Goal: Obtain resource: Obtain resource

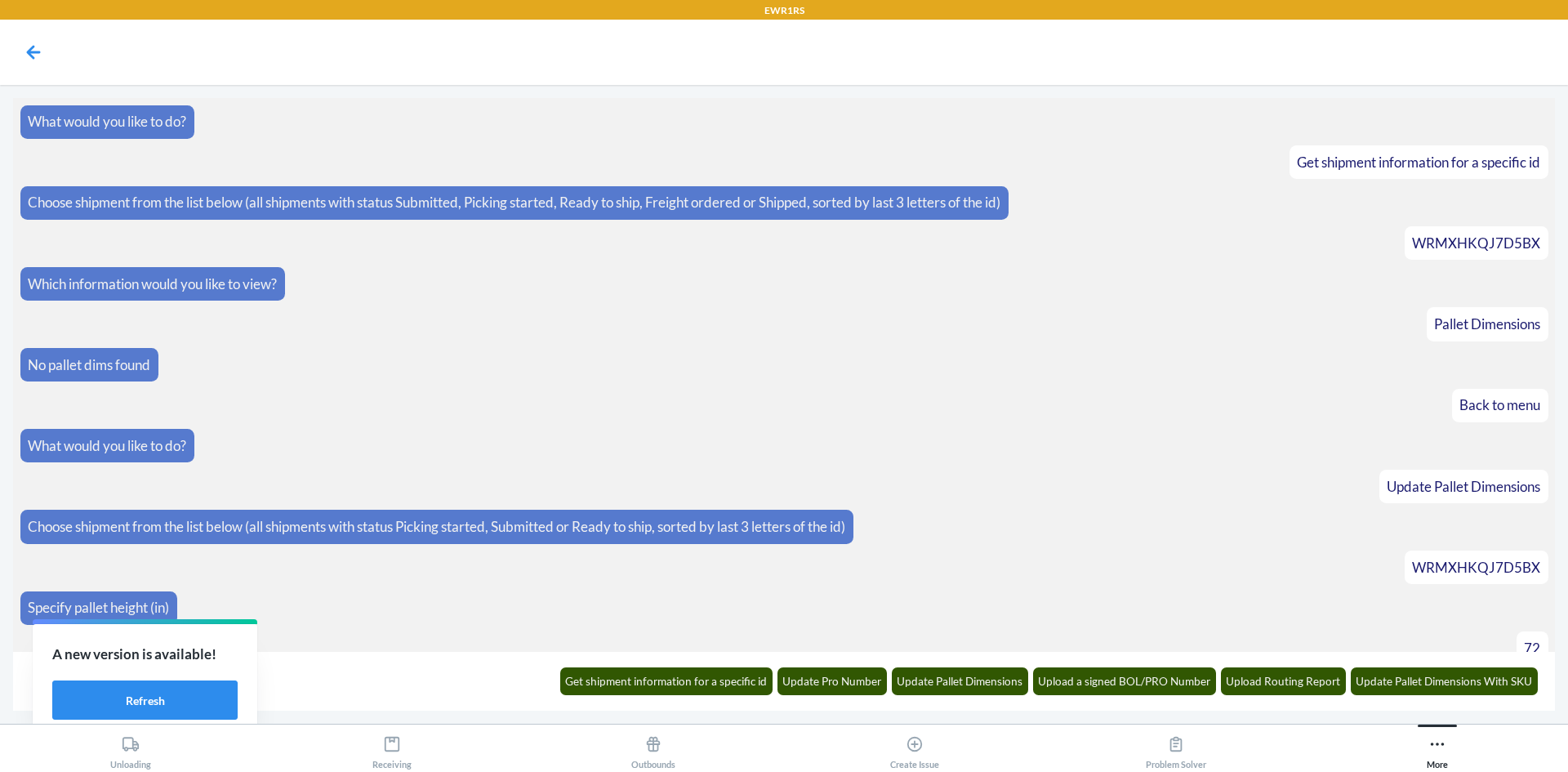
scroll to position [2868, 0]
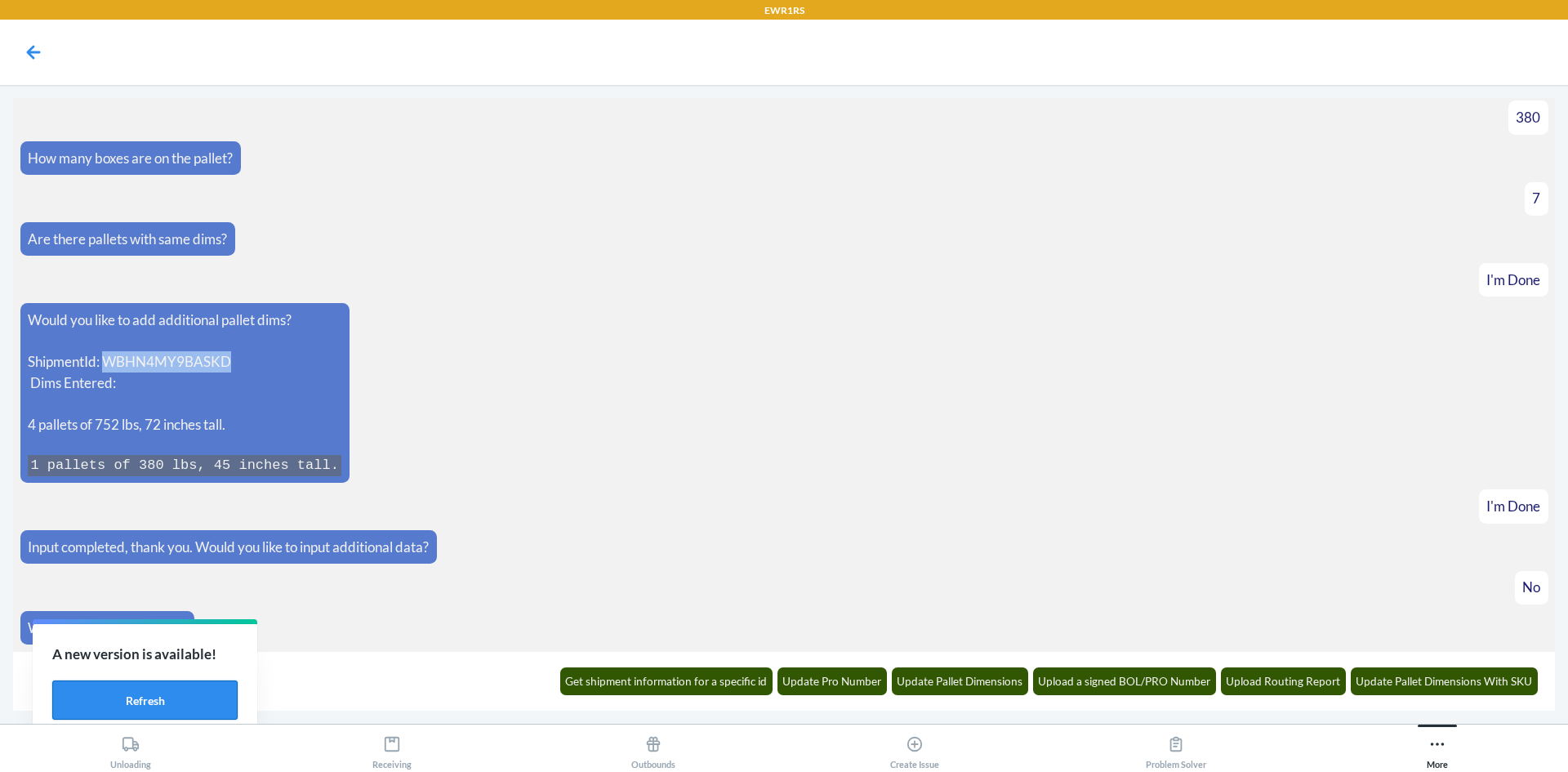
click at [201, 698] on button "Refresh" at bounding box center [145, 699] width 185 height 39
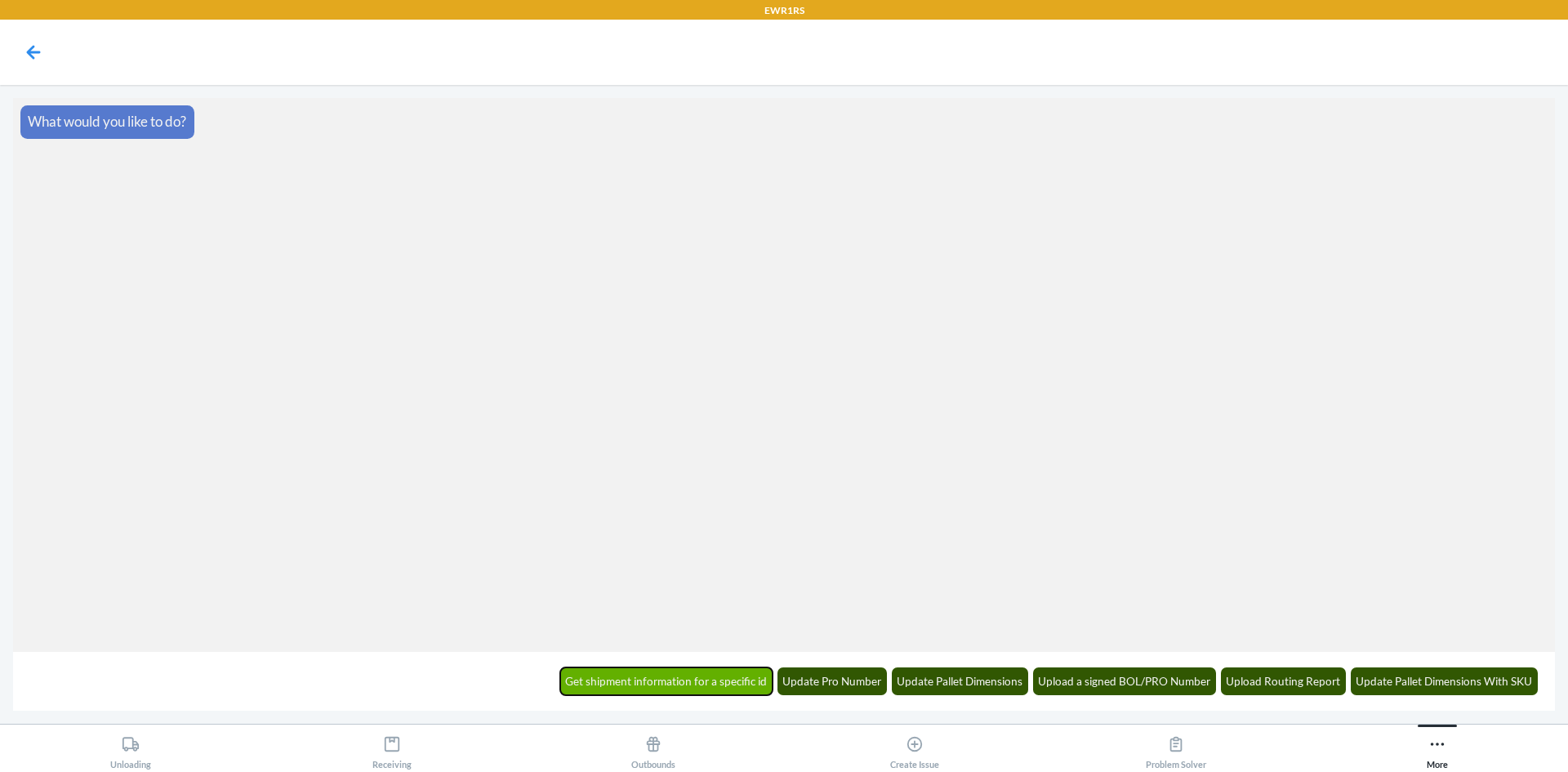
click at [687, 689] on button "Get shipment information for a specific id" at bounding box center [666, 680] width 213 height 28
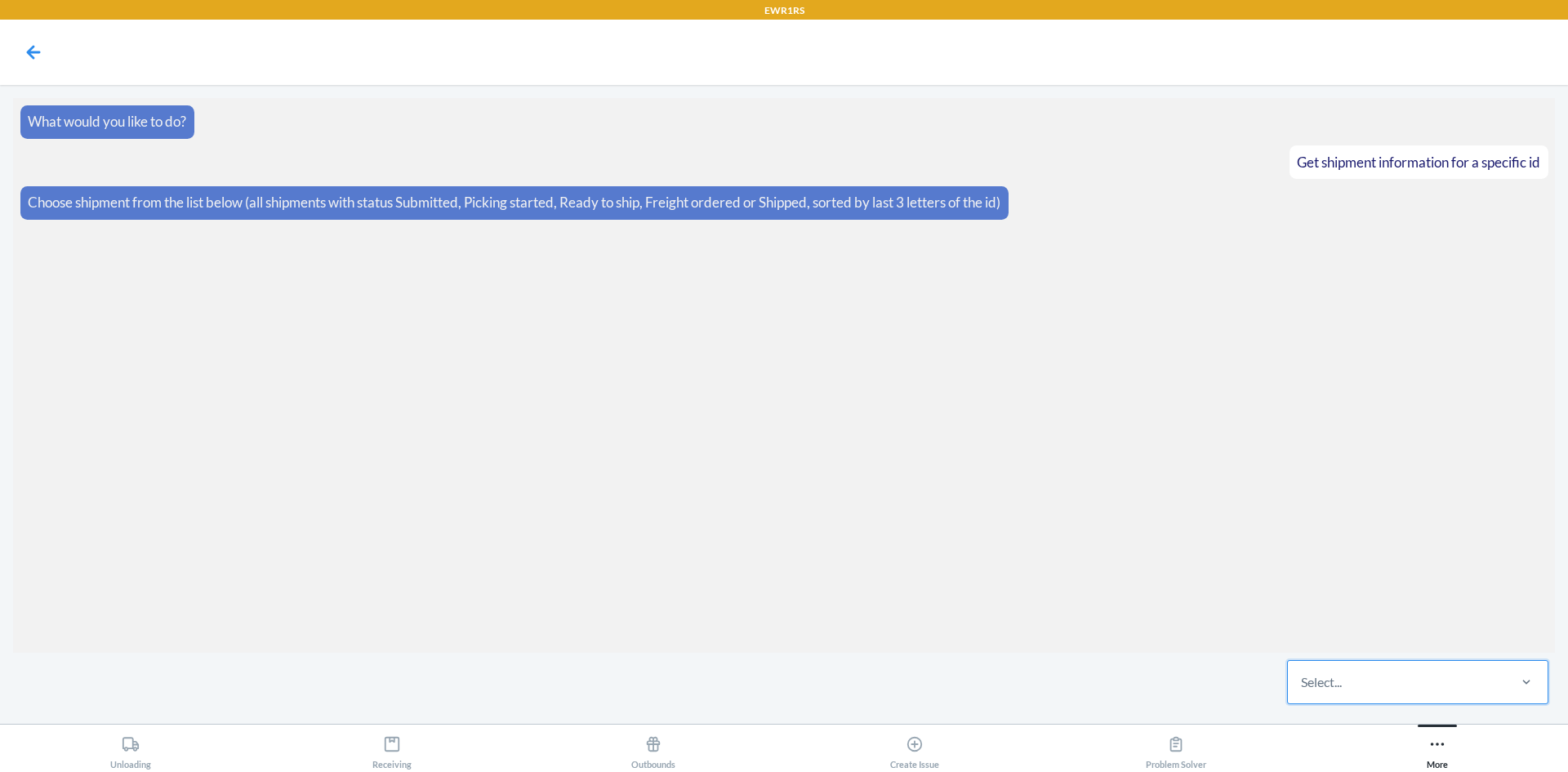
drag, startPoint x: 1330, startPoint y: 675, endPoint x: 1348, endPoint y: 679, distance: 18.4
click at [1348, 679] on div "Select..." at bounding box center [1396, 681] width 217 height 43
click at [1303, 679] on input "0 results available. Select is focused ,type to refine list, press Down to open…" at bounding box center [1302, 682] width 2 height 20
paste input "WE2E7PJ0QB4U8"
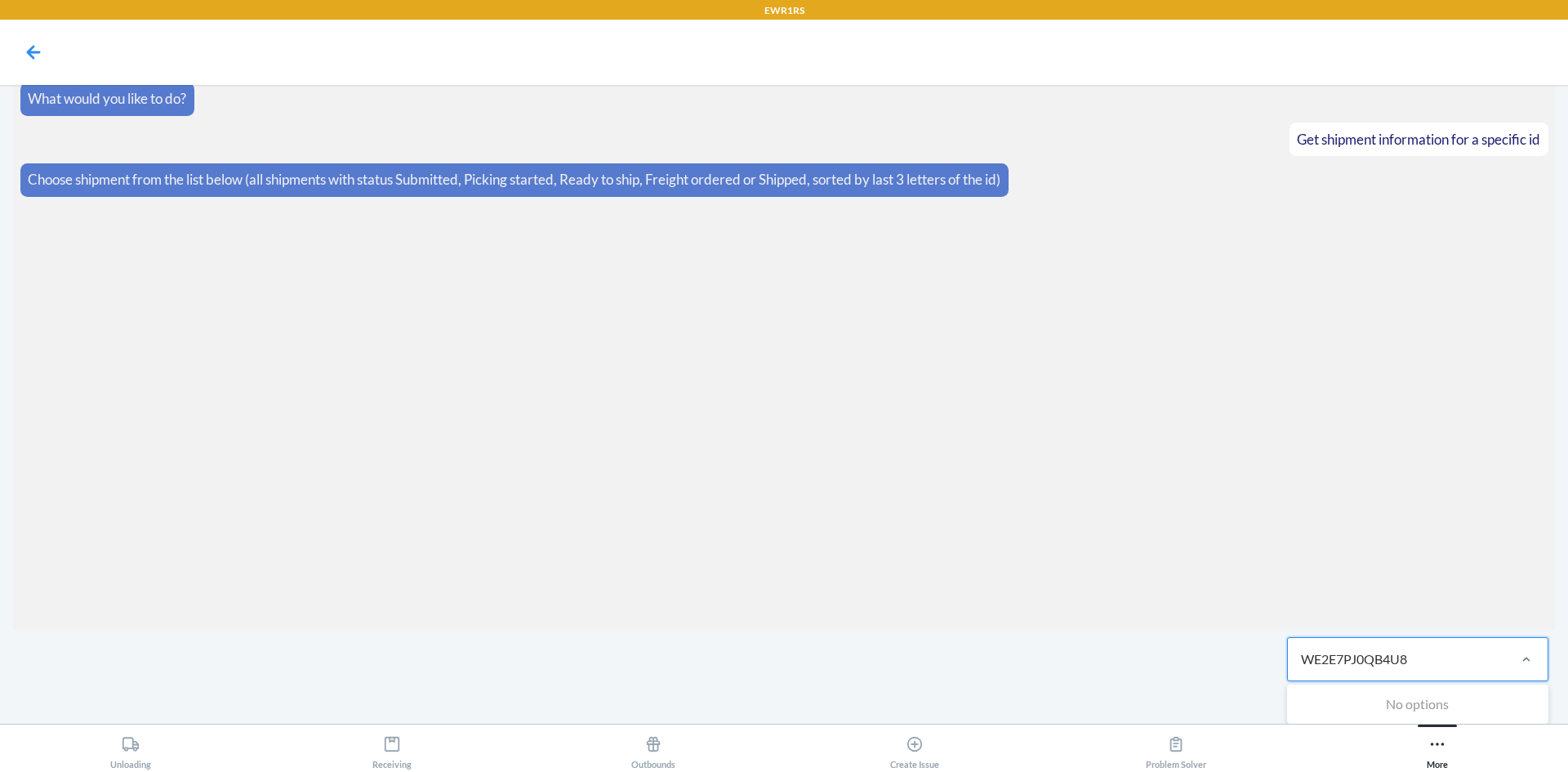
type input "WE2E7PJ0QB4U8"
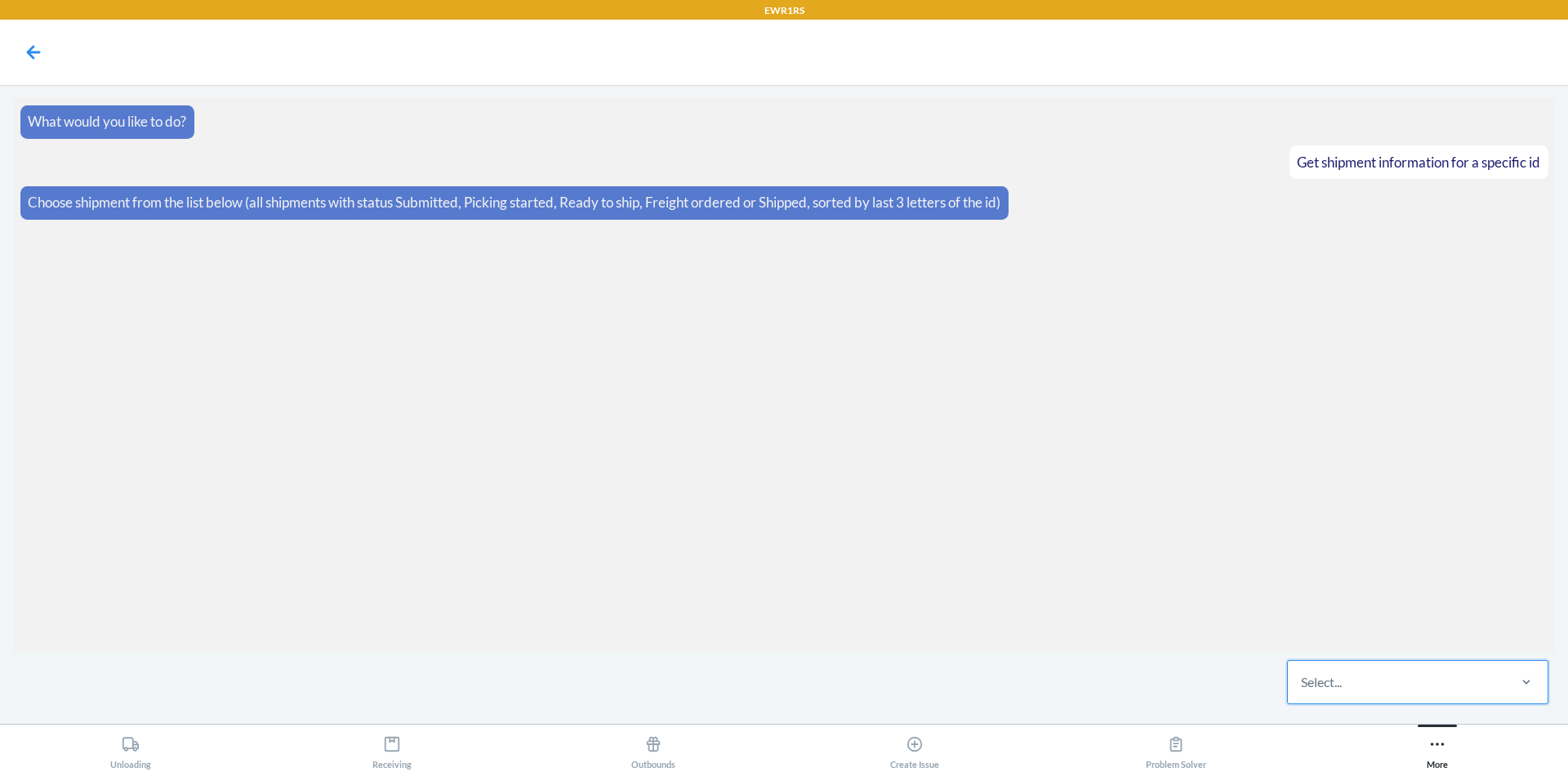
drag, startPoint x: 1426, startPoint y: 666, endPoint x: 1241, endPoint y: 655, distance: 185.3
click at [1241, 655] on div "0 results available. Select is focused ,type to refine list, press Down to open…" at bounding box center [783, 681] width 1542 height 58
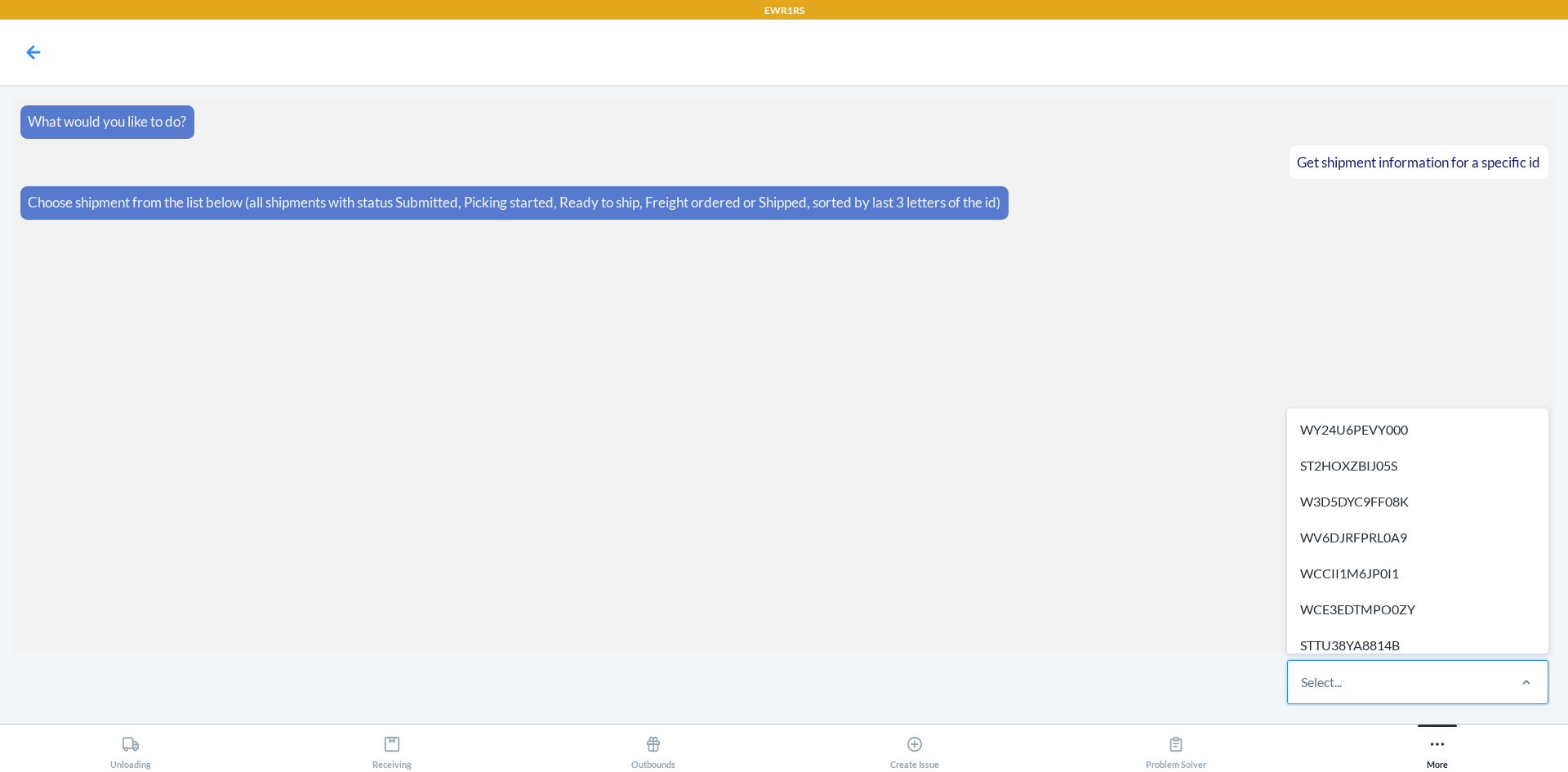
click at [1355, 669] on div "Select..." at bounding box center [1396, 681] width 217 height 43
click at [1303, 672] on input "option WY24U6PEVY000 focused, 1 of 295. 295 results available. Use Up and Down …" at bounding box center [1302, 682] width 2 height 20
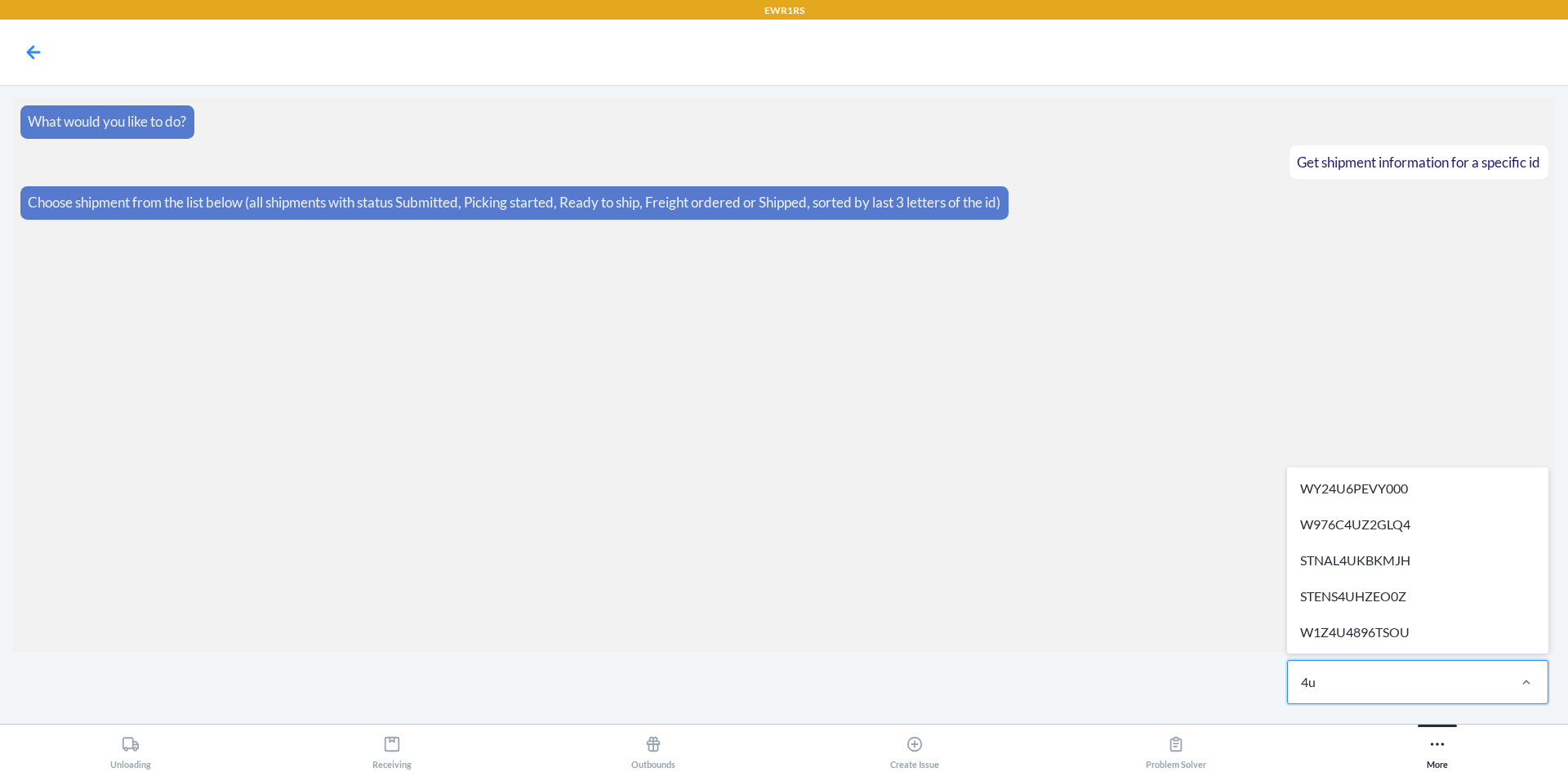
type input "4"
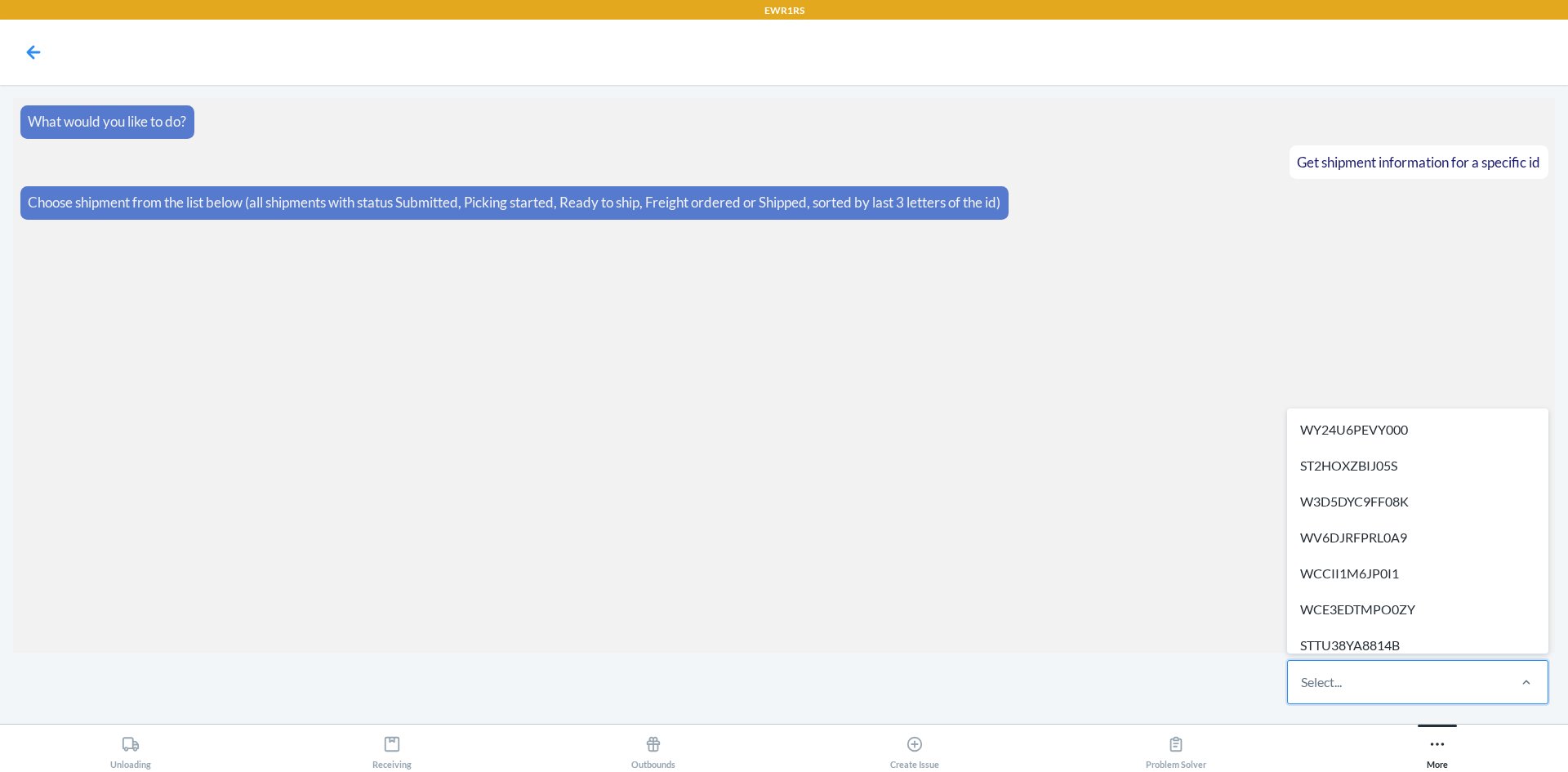
click at [1397, 681] on div "Select..." at bounding box center [1396, 681] width 217 height 43
click at [1303, 681] on input "option WY24U6PEVY000 focused, 1 of 295. 295 results available. Use Up and Down …" at bounding box center [1302, 682] width 2 height 20
paste input "W976C4UZ2GLQ4"
type input "W976C4UZ2GLQ4"
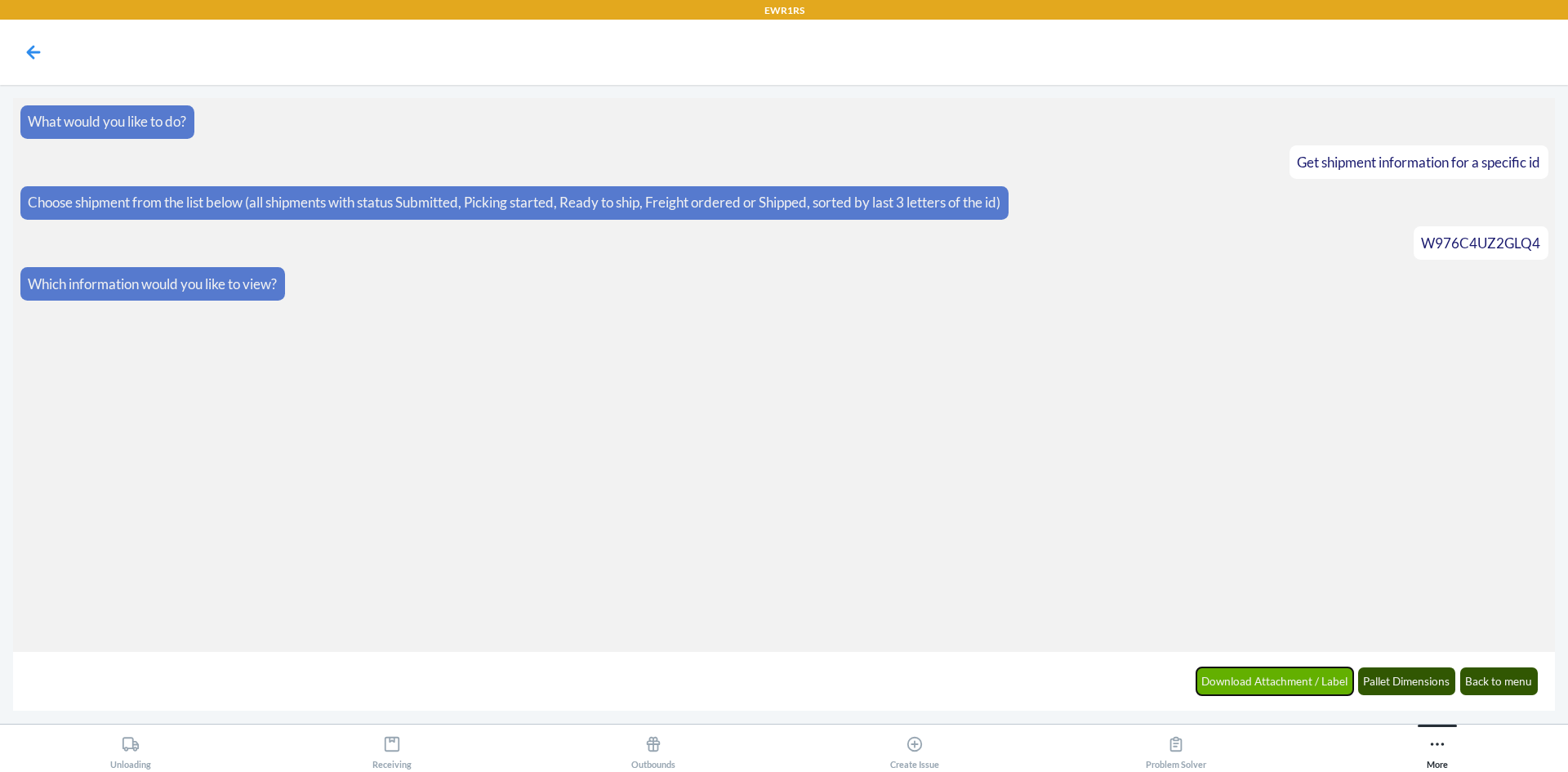
click at [1253, 679] on button "Download Attachment / Label" at bounding box center [1276, 680] width 158 height 28
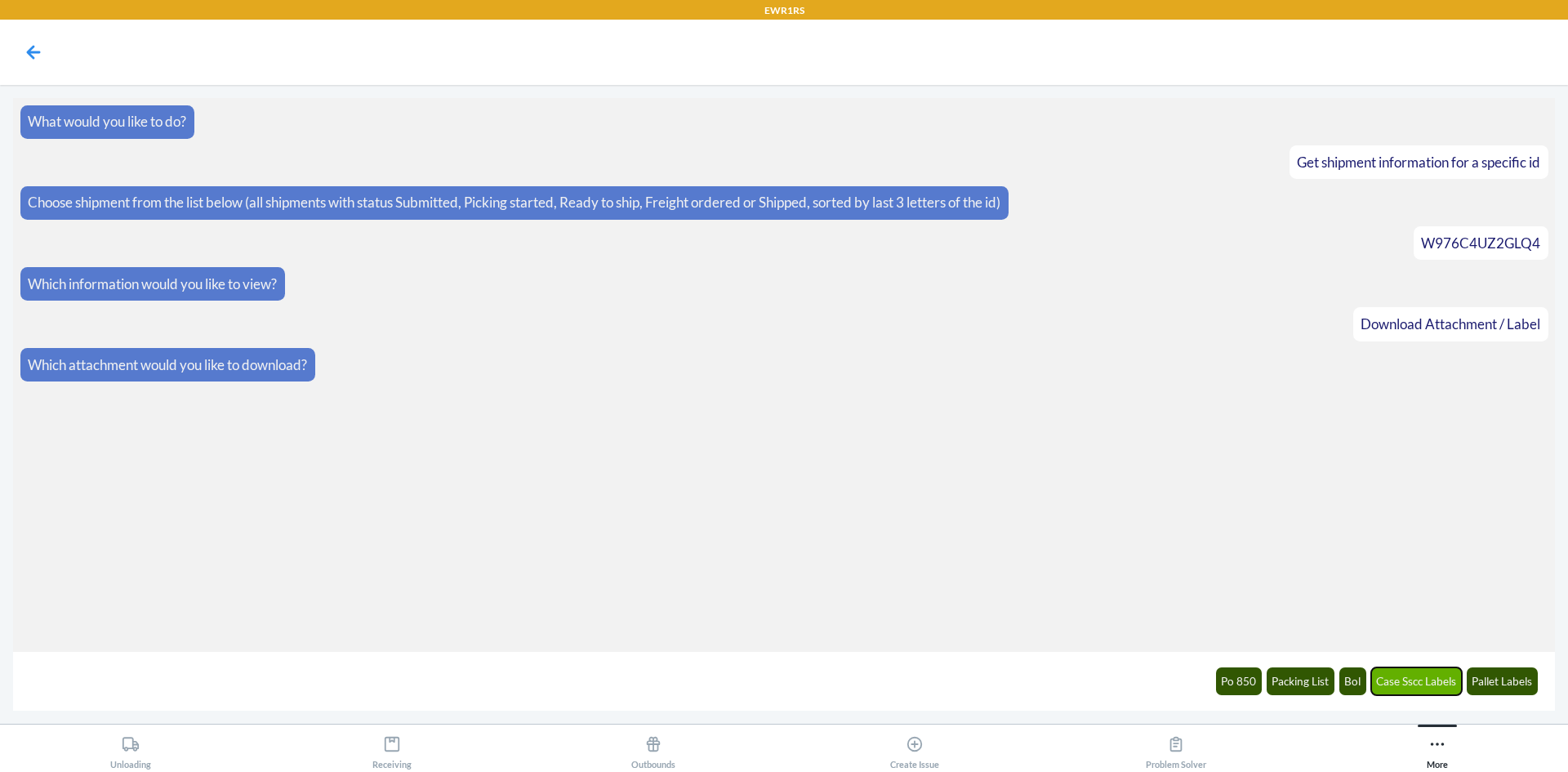
click at [1395, 678] on button "Case Sscc Labels" at bounding box center [1416, 680] width 92 height 28
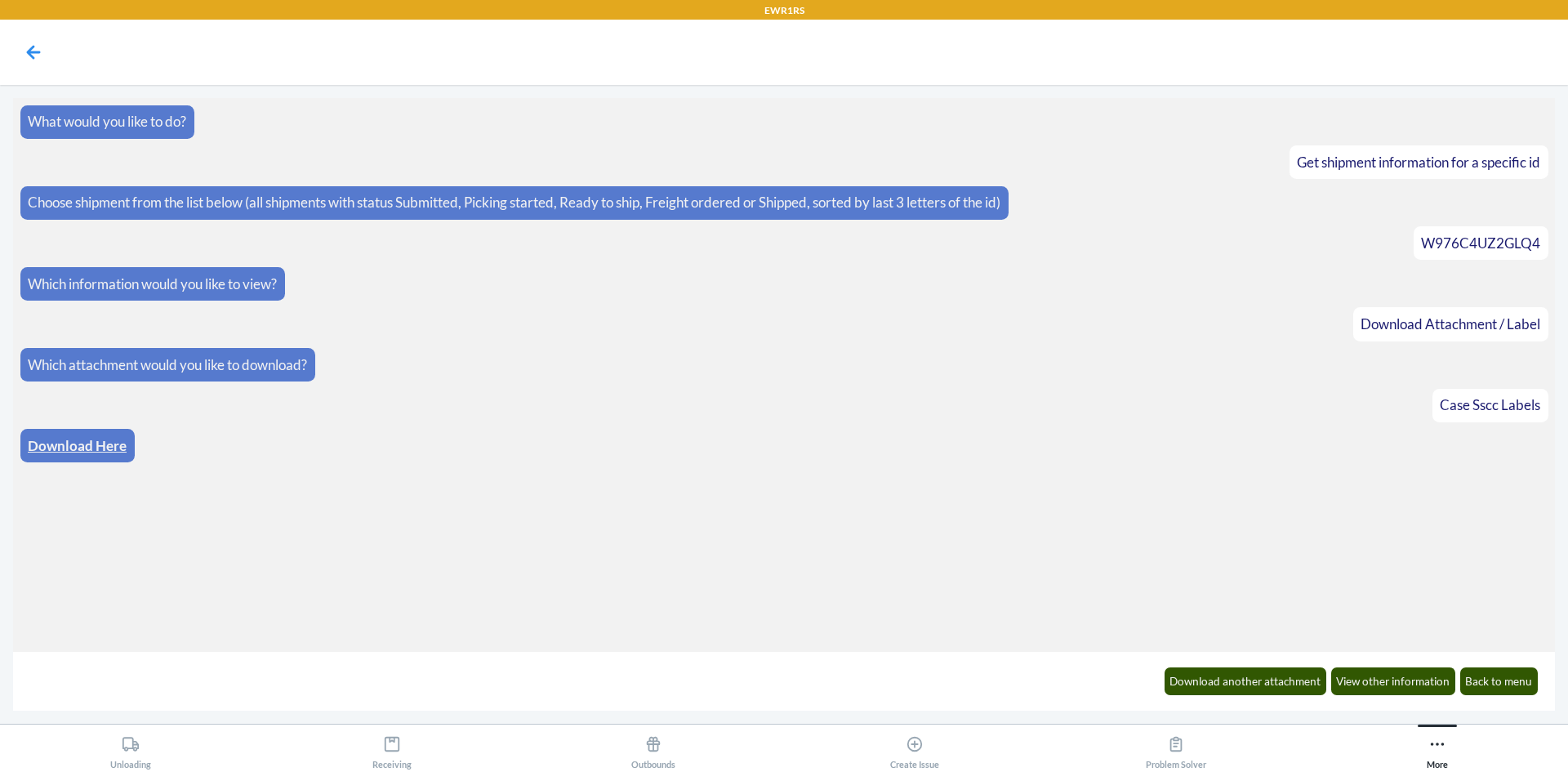
click at [72, 453] on link "Download Here" at bounding box center [77, 445] width 99 height 17
click at [1471, 683] on button "Back to menu" at bounding box center [1499, 680] width 78 height 28
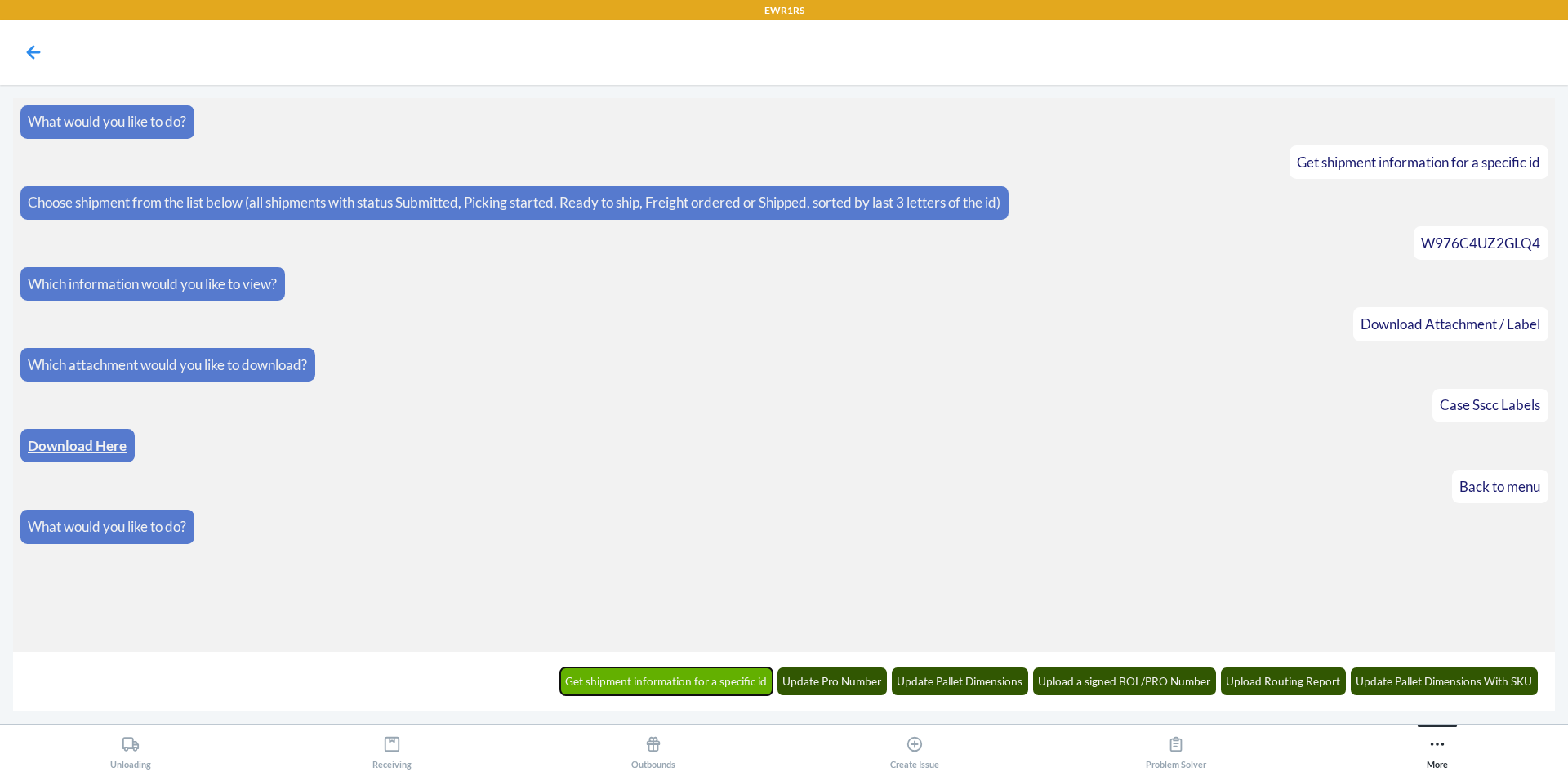
click at [671, 679] on button "Get shipment information for a specific id" at bounding box center [666, 680] width 213 height 28
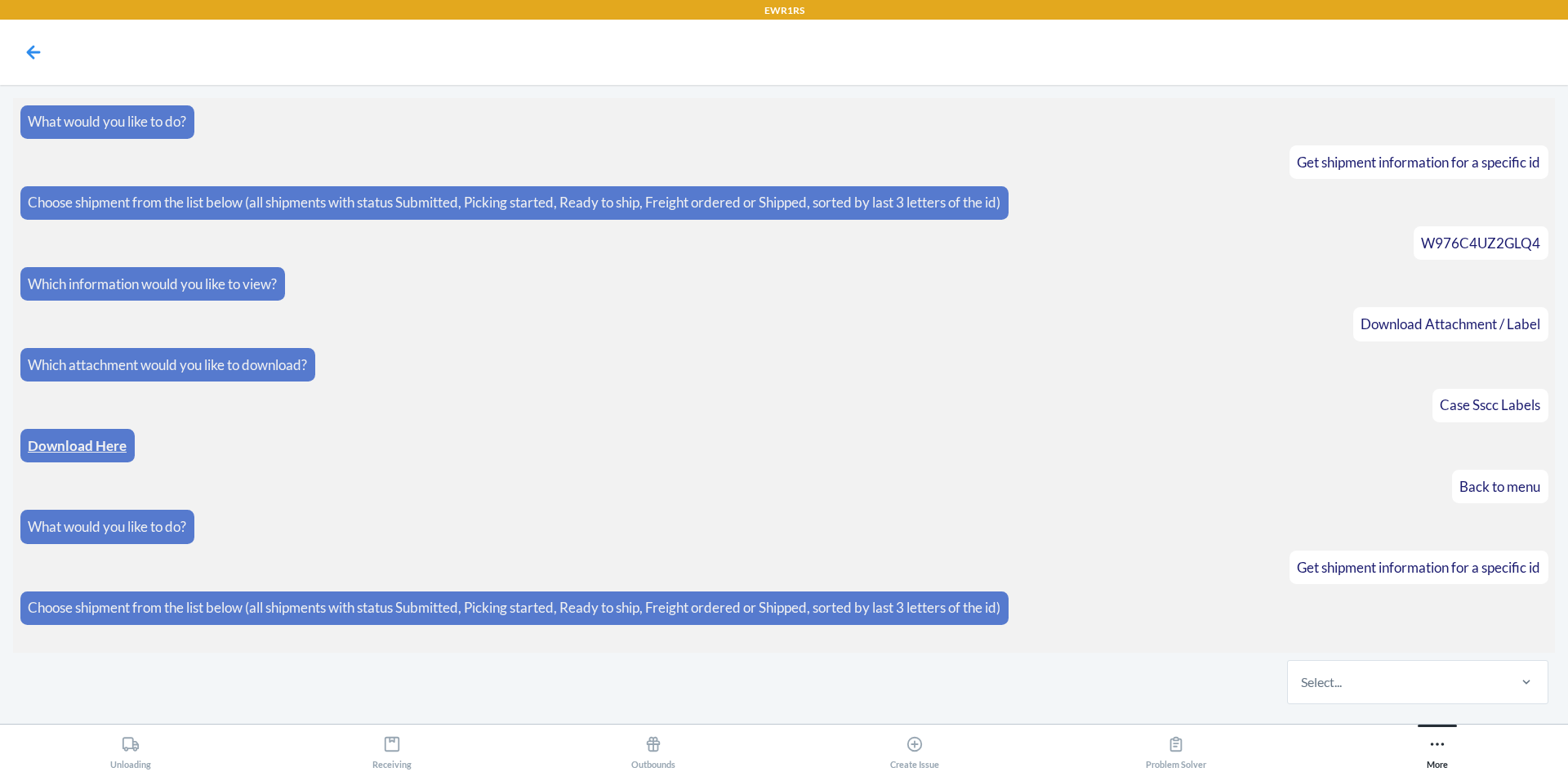
click at [1351, 682] on div "Select..." at bounding box center [1396, 681] width 217 height 43
click at [1303, 682] on input "Select..." at bounding box center [1302, 682] width 2 height 20
drag, startPoint x: 1351, startPoint y: 682, endPoint x: 1391, endPoint y: 682, distance: 40.0
click at [1391, 682] on div "Select..." at bounding box center [1396, 681] width 217 height 43
click at [1303, 682] on input "0 results available. Select is focused ,type to refine list, press Down to open…" at bounding box center [1302, 682] width 2 height 20
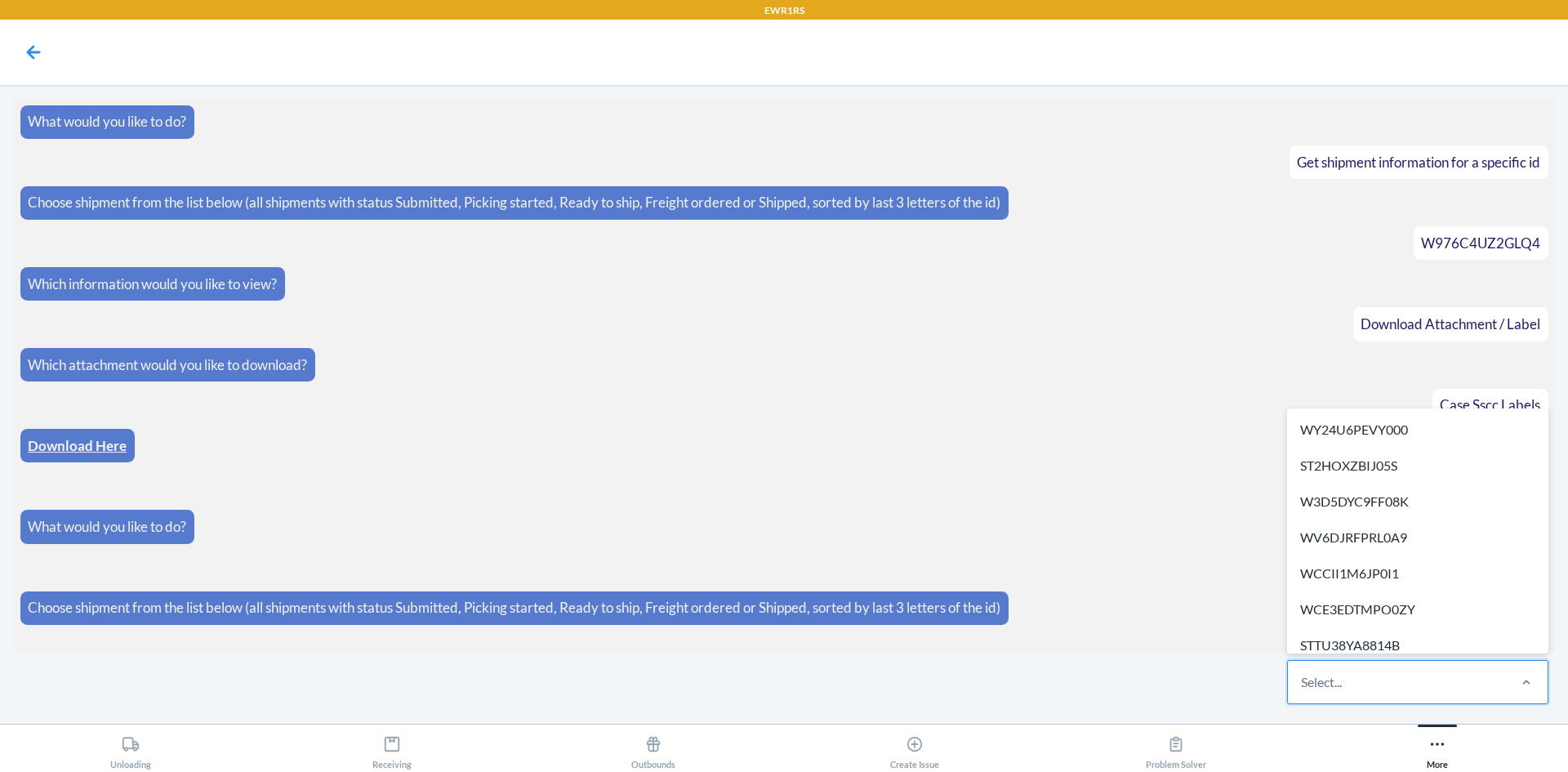
paste input "W0FLYG9JRJ7UM"
type input "W0FLYG9JRJ7UM"
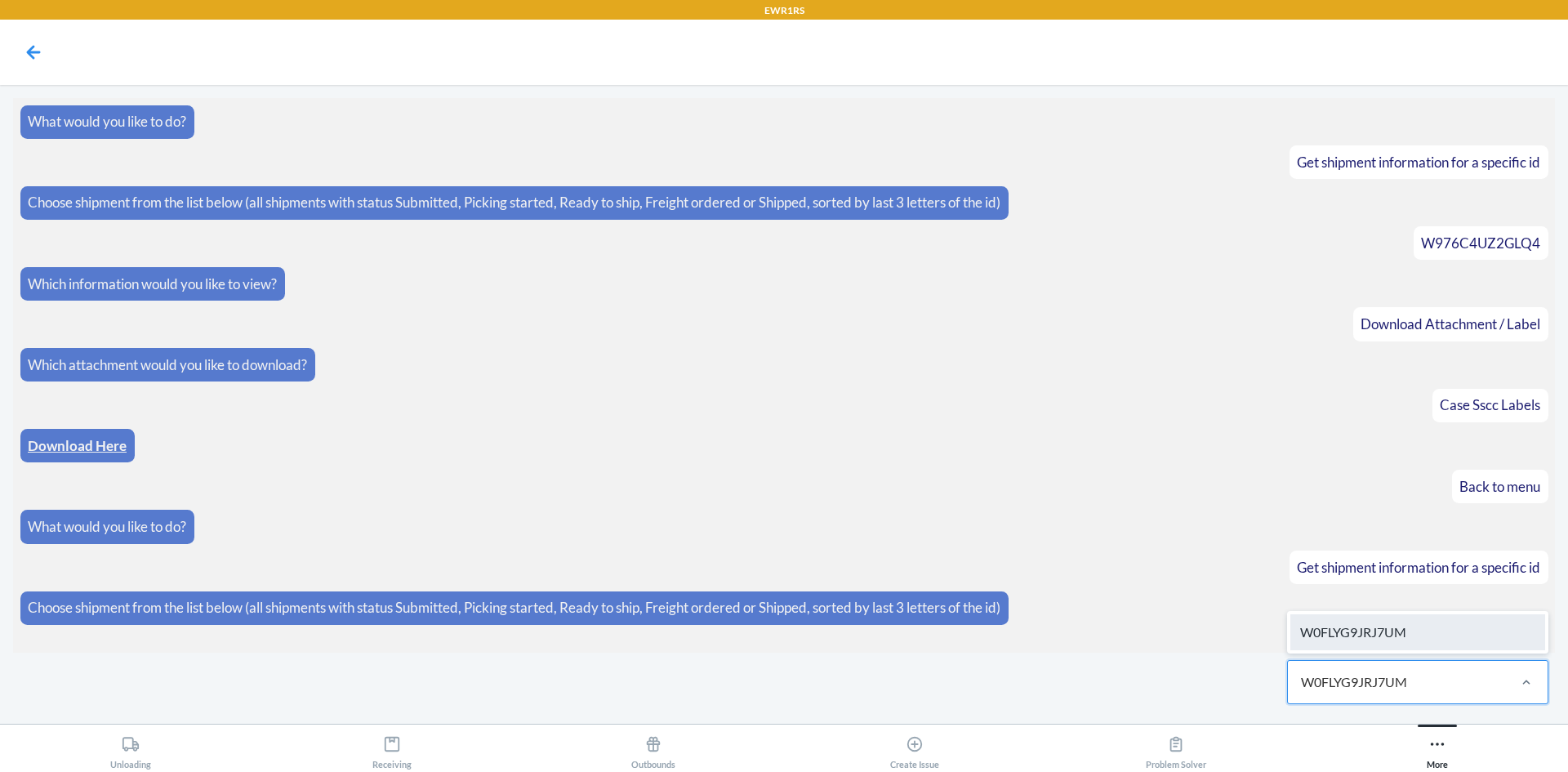
click at [1394, 642] on div "W0FLYG9JRJ7UM" at bounding box center [1417, 632] width 255 height 36
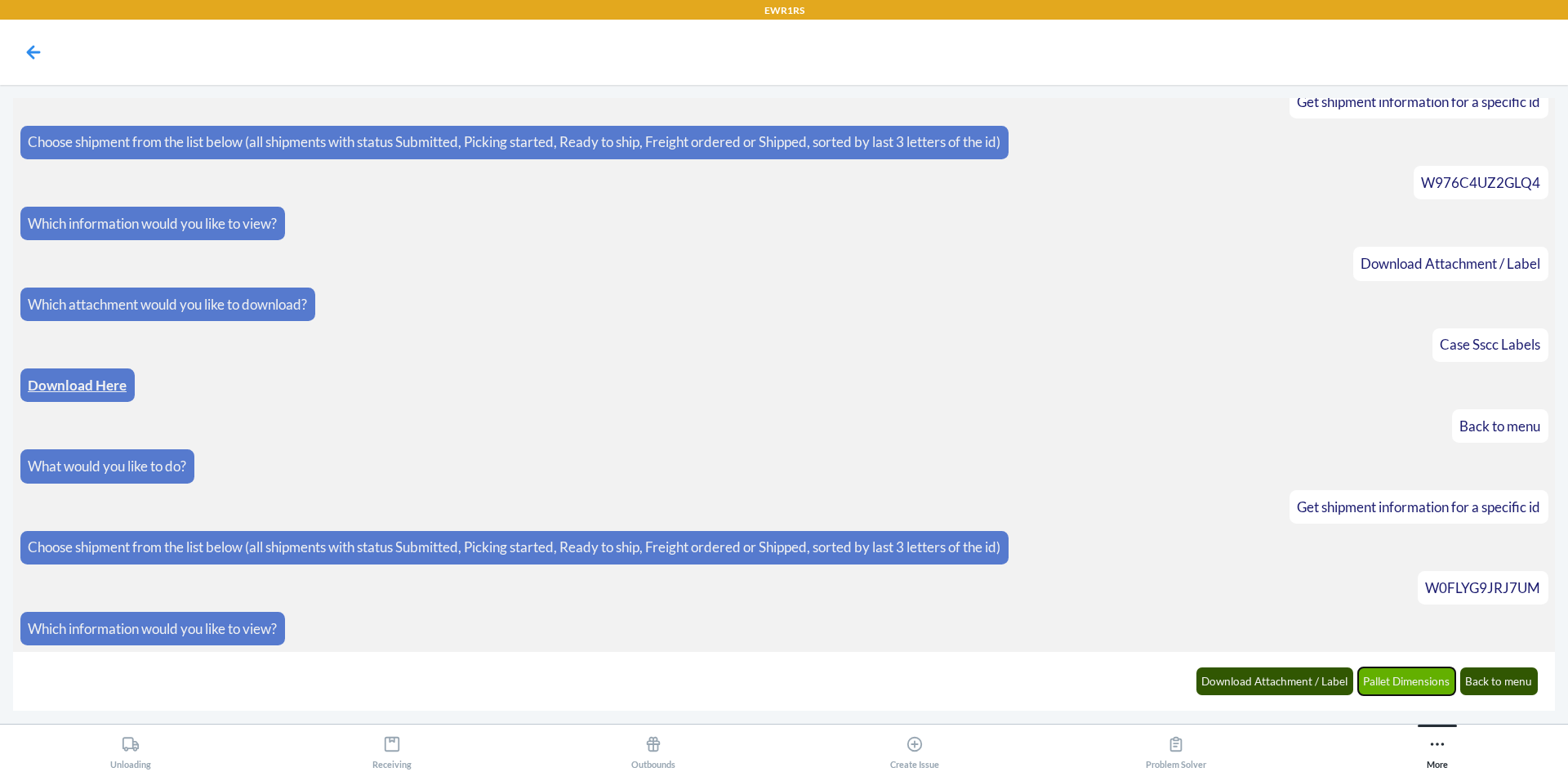
click at [1386, 684] on button "Pallet Dimensions" at bounding box center [1407, 680] width 98 height 28
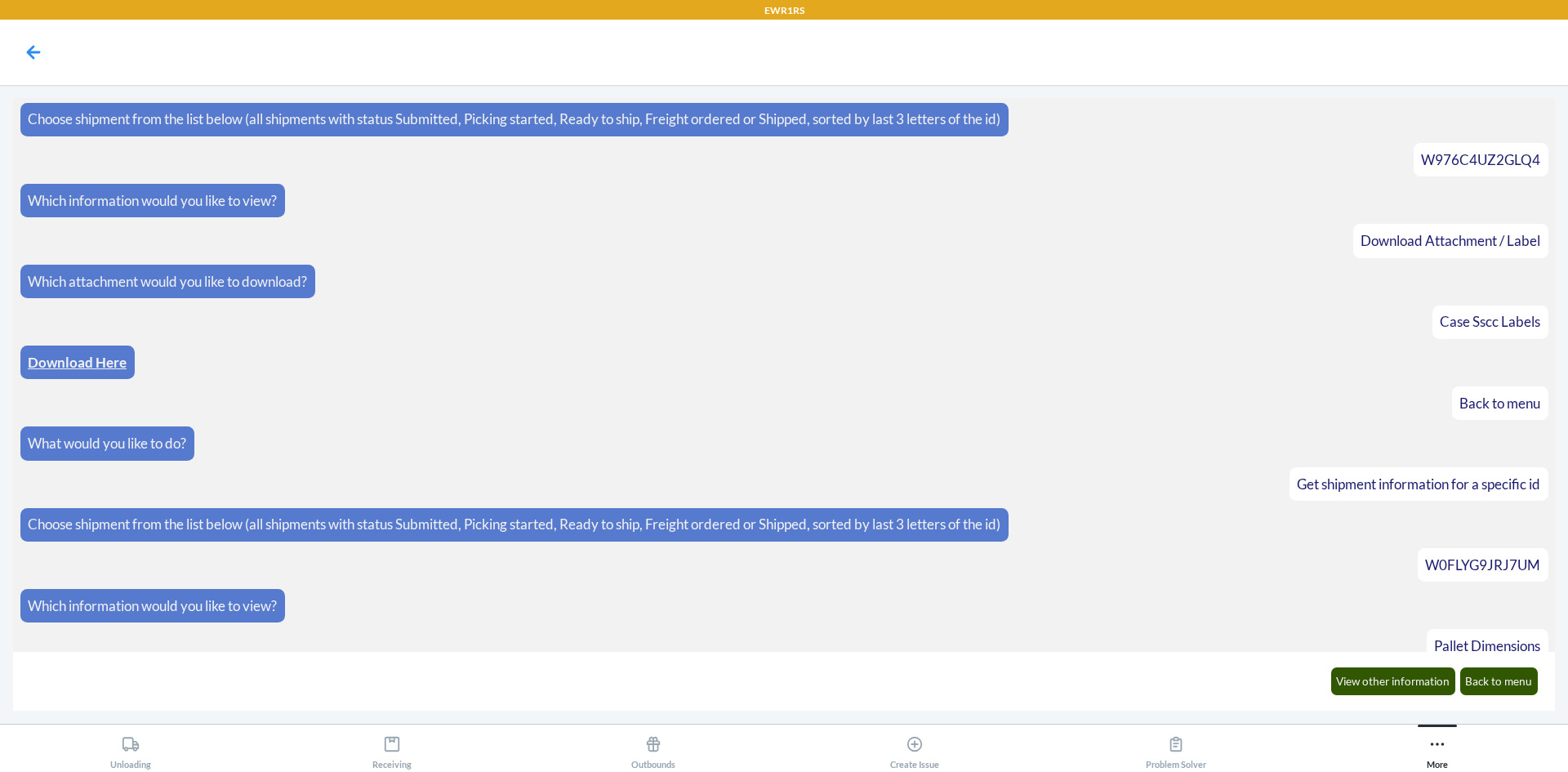
scroll to position [142, 0]
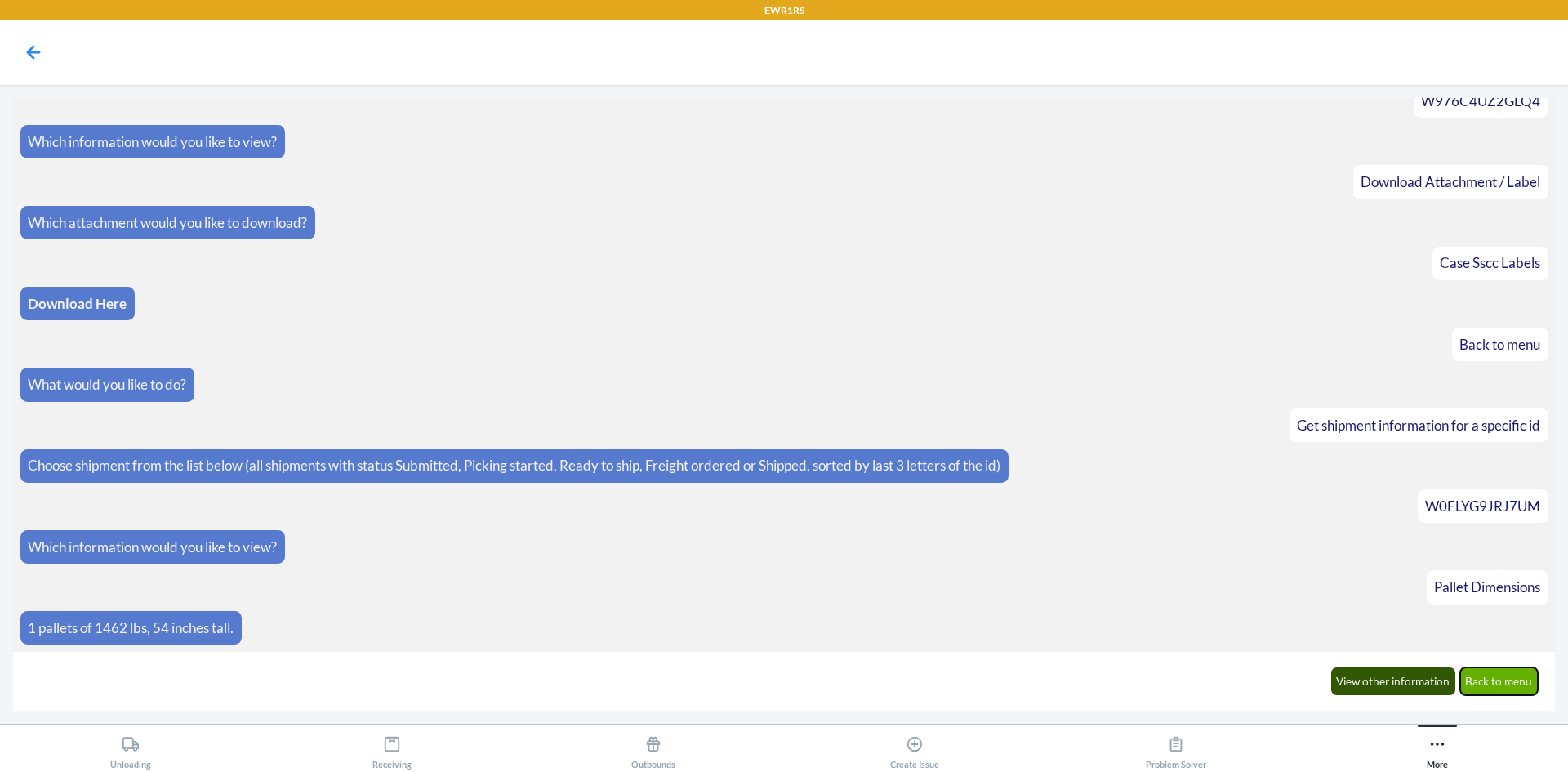
click at [1524, 680] on button "Back to menu" at bounding box center [1499, 680] width 78 height 28
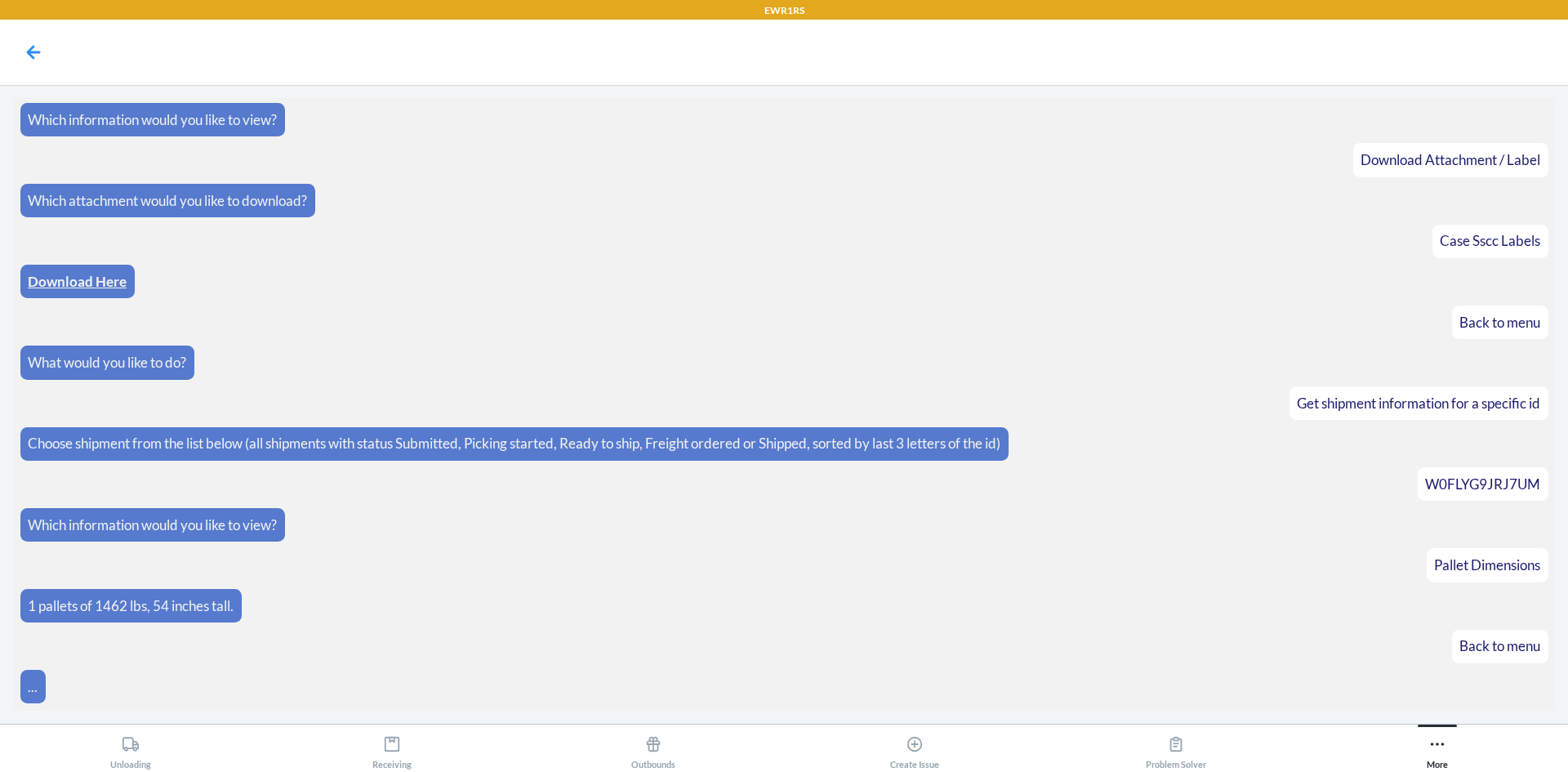
scroll to position [223, 0]
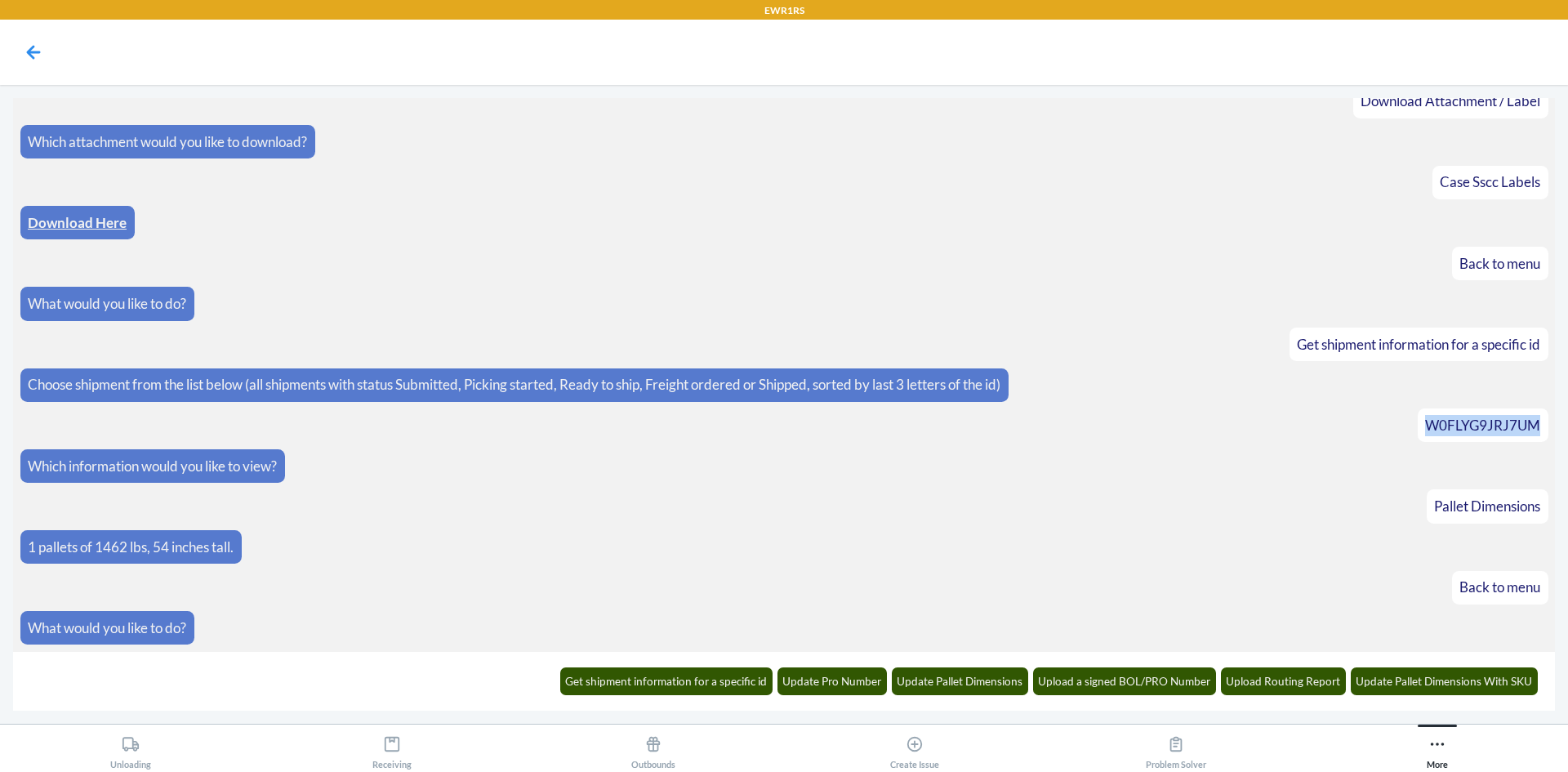
drag, startPoint x: 1534, startPoint y: 430, endPoint x: 1479, endPoint y: 424, distance: 55.3
click at [1419, 435] on div "W0FLYG9JRJ7UM" at bounding box center [1484, 425] width 131 height 34
copy span "W0FLYG9JRJ7UM"
drag, startPoint x: 715, startPoint y: 696, endPoint x: 721, endPoint y: 689, distance: 9.2
click at [716, 692] on div "Get shipment information for a specific id Update Pro Number Update Pallet Dime…" at bounding box center [1049, 680] width 998 height 45
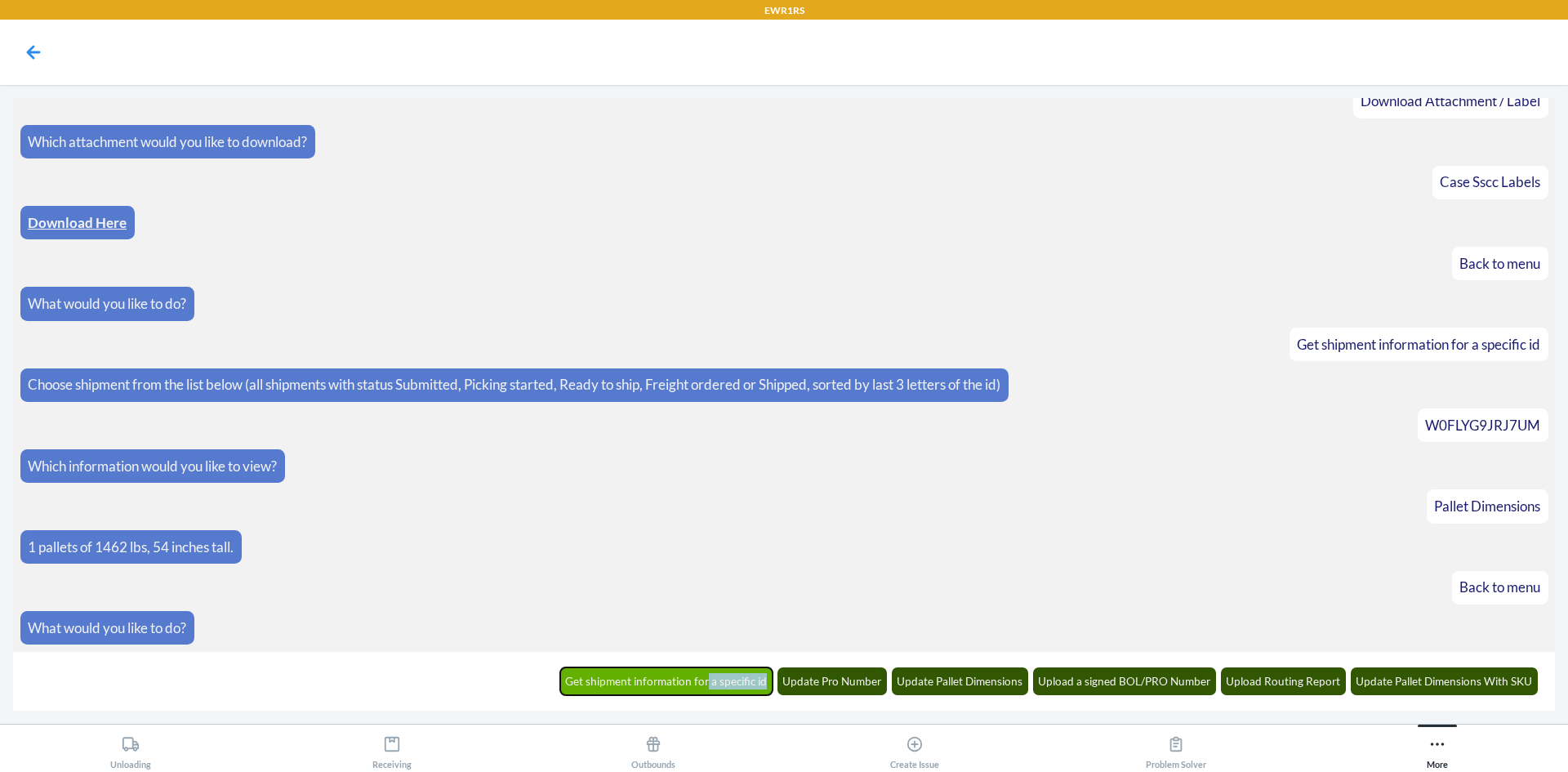
click at [722, 689] on button "Get shipment information for a specific id" at bounding box center [666, 680] width 213 height 28
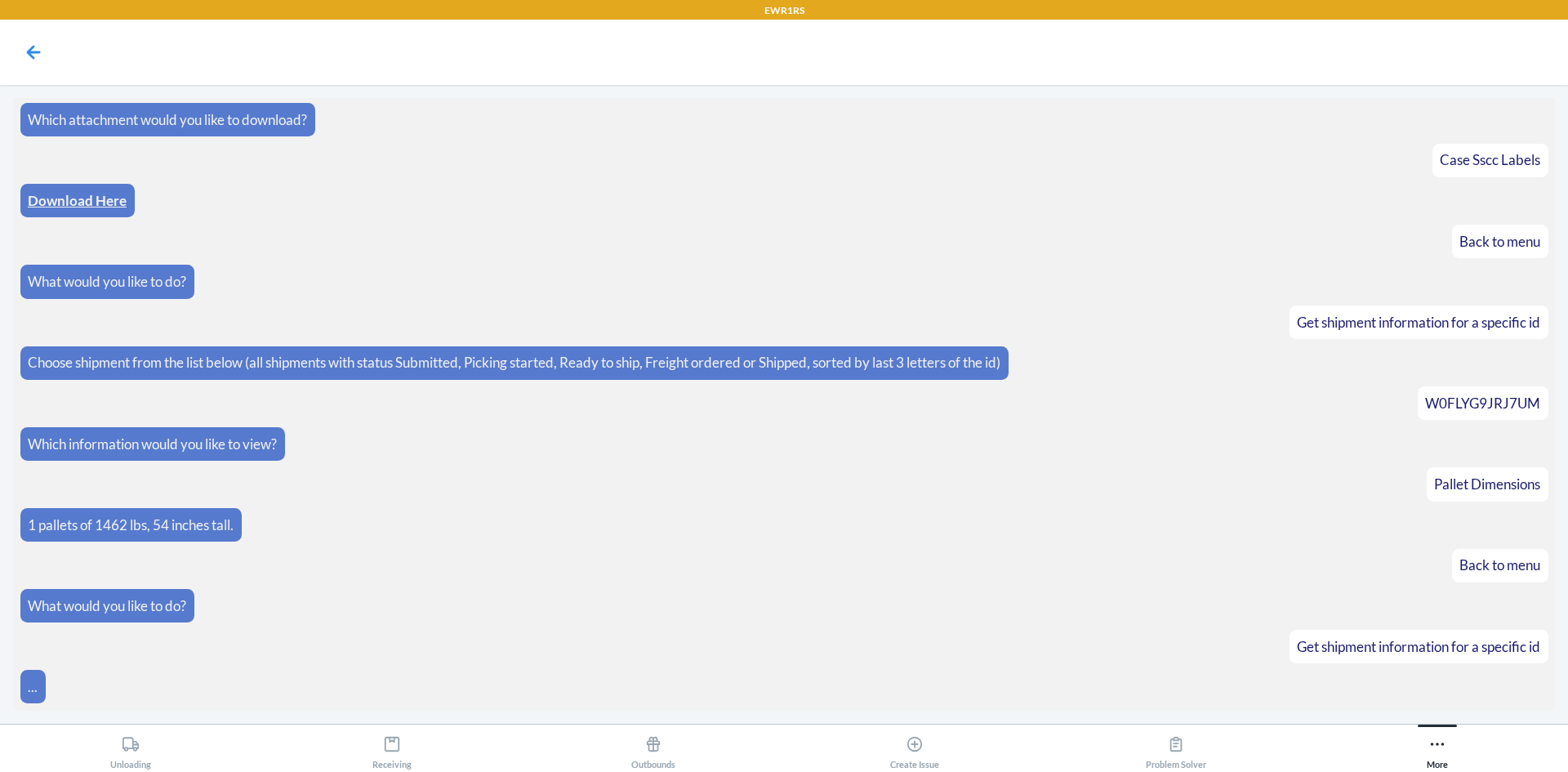
scroll to position [303, 0]
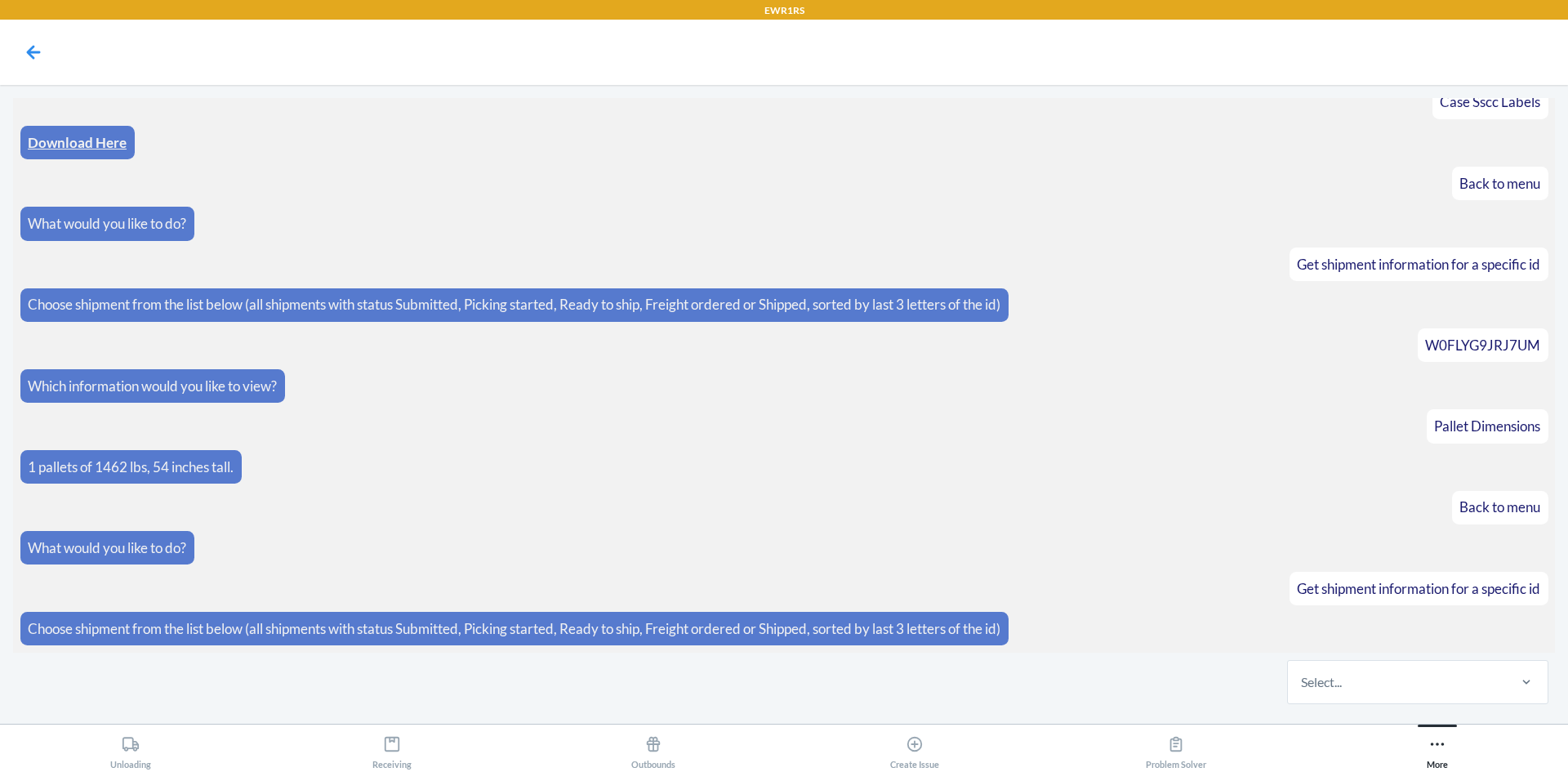
click at [1377, 671] on div "Select..." at bounding box center [1396, 681] width 217 height 43
click at [1303, 672] on input "Select..." at bounding box center [1302, 682] width 2 height 20
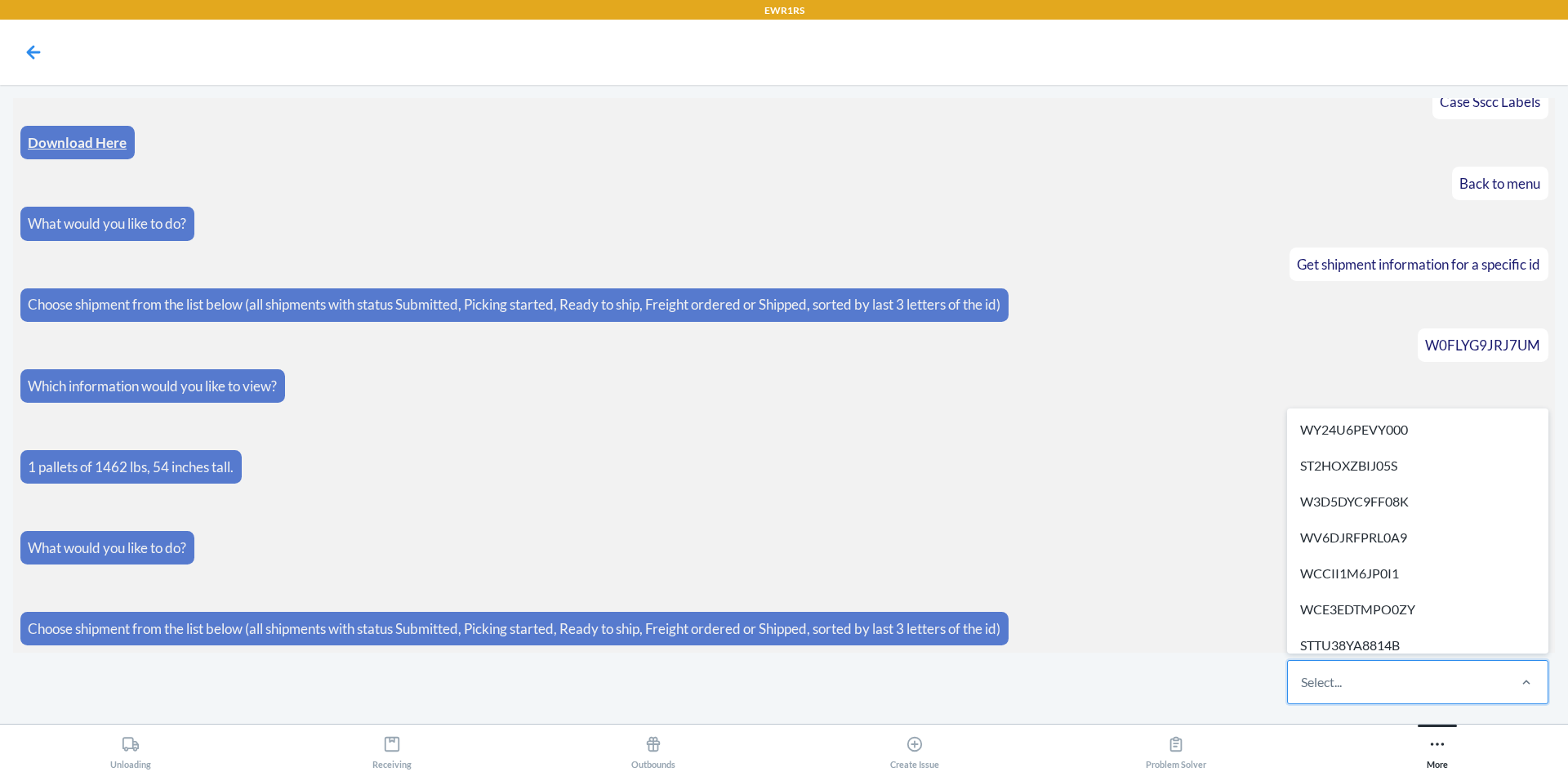
drag, startPoint x: 1377, startPoint y: 671, endPoint x: 1417, endPoint y: 690, distance: 44.3
click at [1417, 690] on div "Select..." at bounding box center [1396, 681] width 217 height 43
click at [1303, 690] on input "option WY24U6PEVY000 focused, 1 of 295. 295 results available. Use Up and Down …" at bounding box center [1302, 682] width 2 height 20
paste input "W0FLYG9JRJ7UM"
type input "W0FLYG9JRJ7UM"
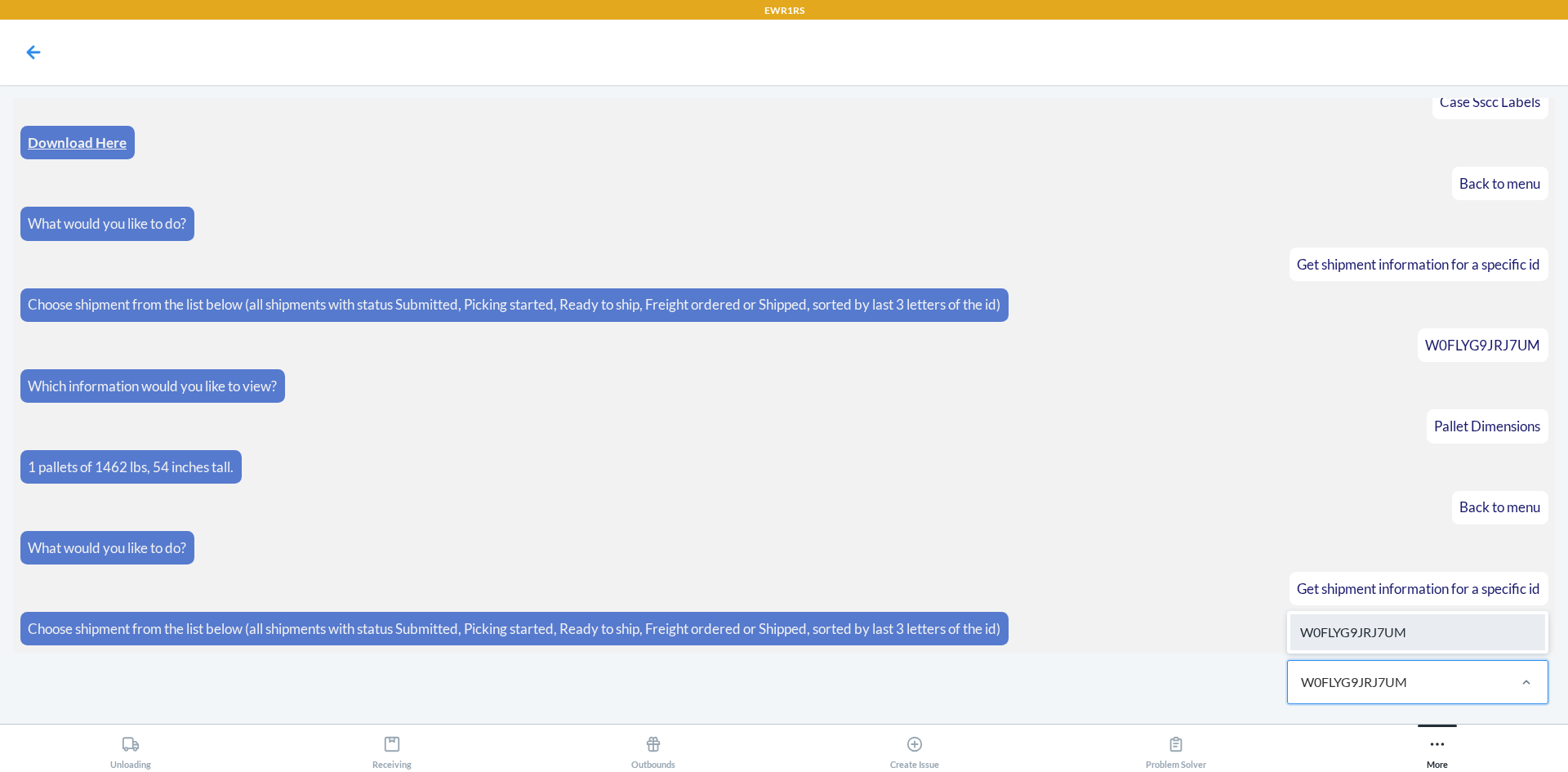
click at [1421, 636] on div "W0FLYG9JRJ7UM" at bounding box center [1417, 632] width 255 height 36
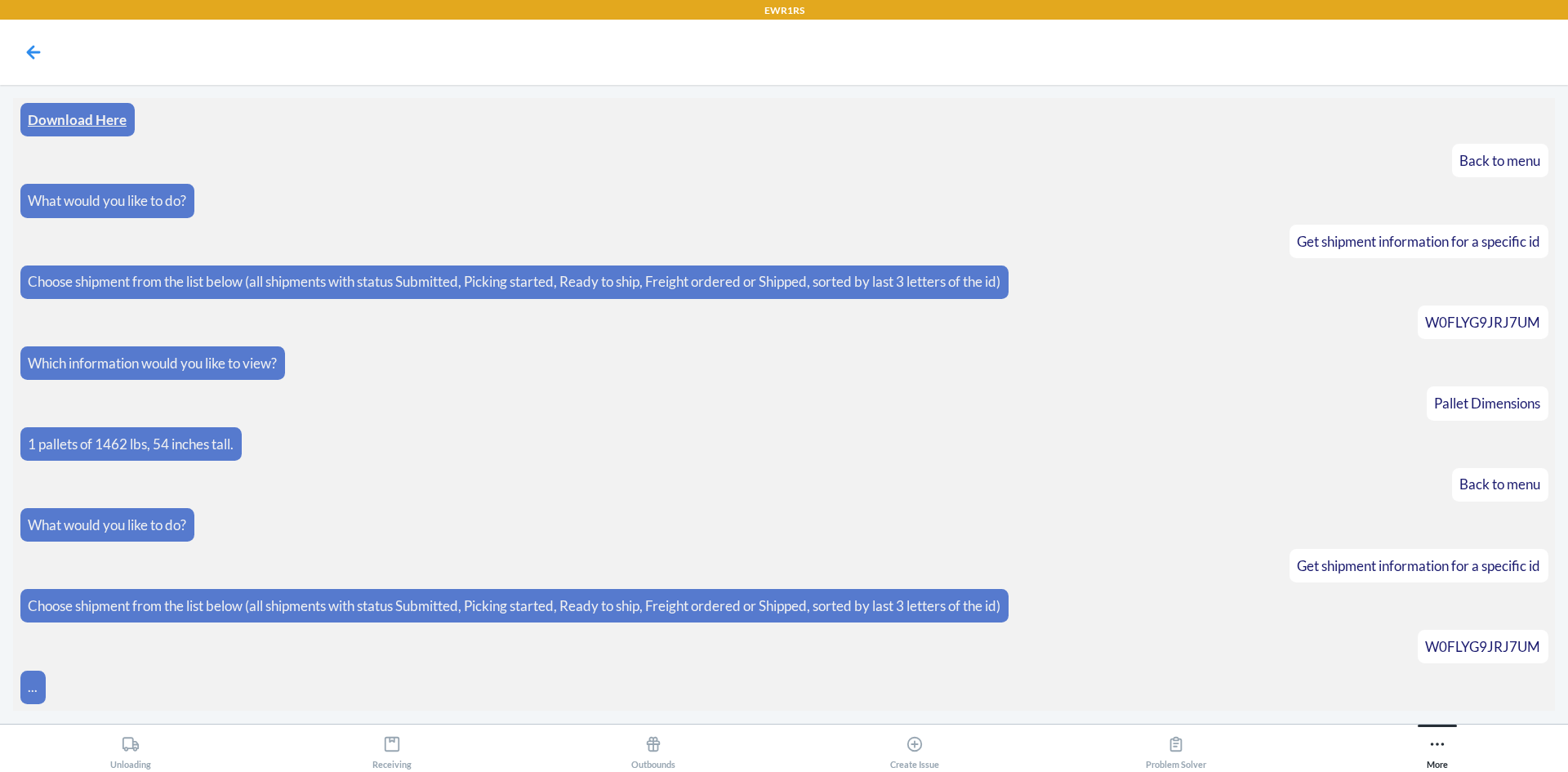
scroll to position [385, 0]
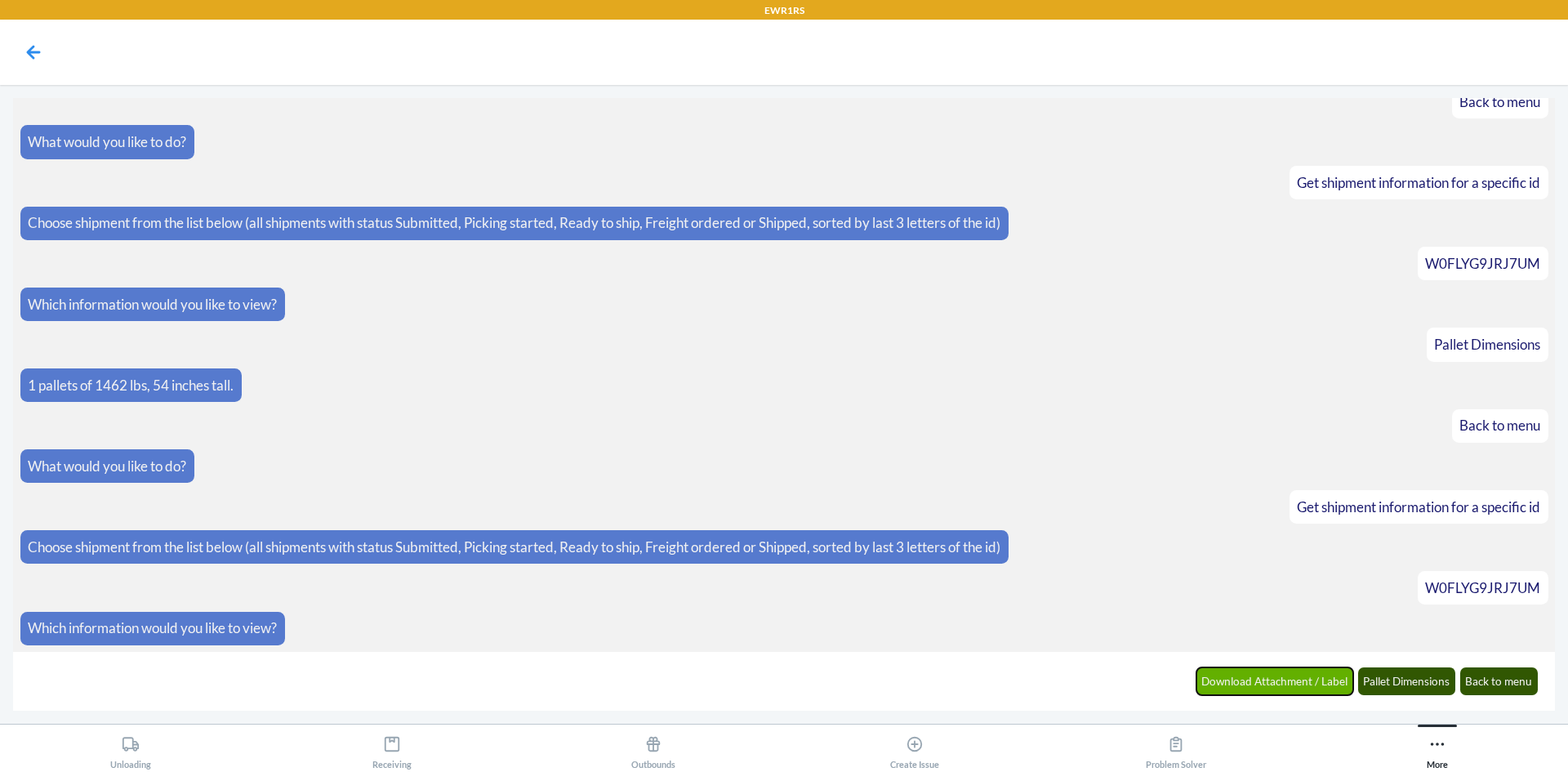
click at [1312, 681] on button "Download Attachment / Label" at bounding box center [1276, 680] width 158 height 28
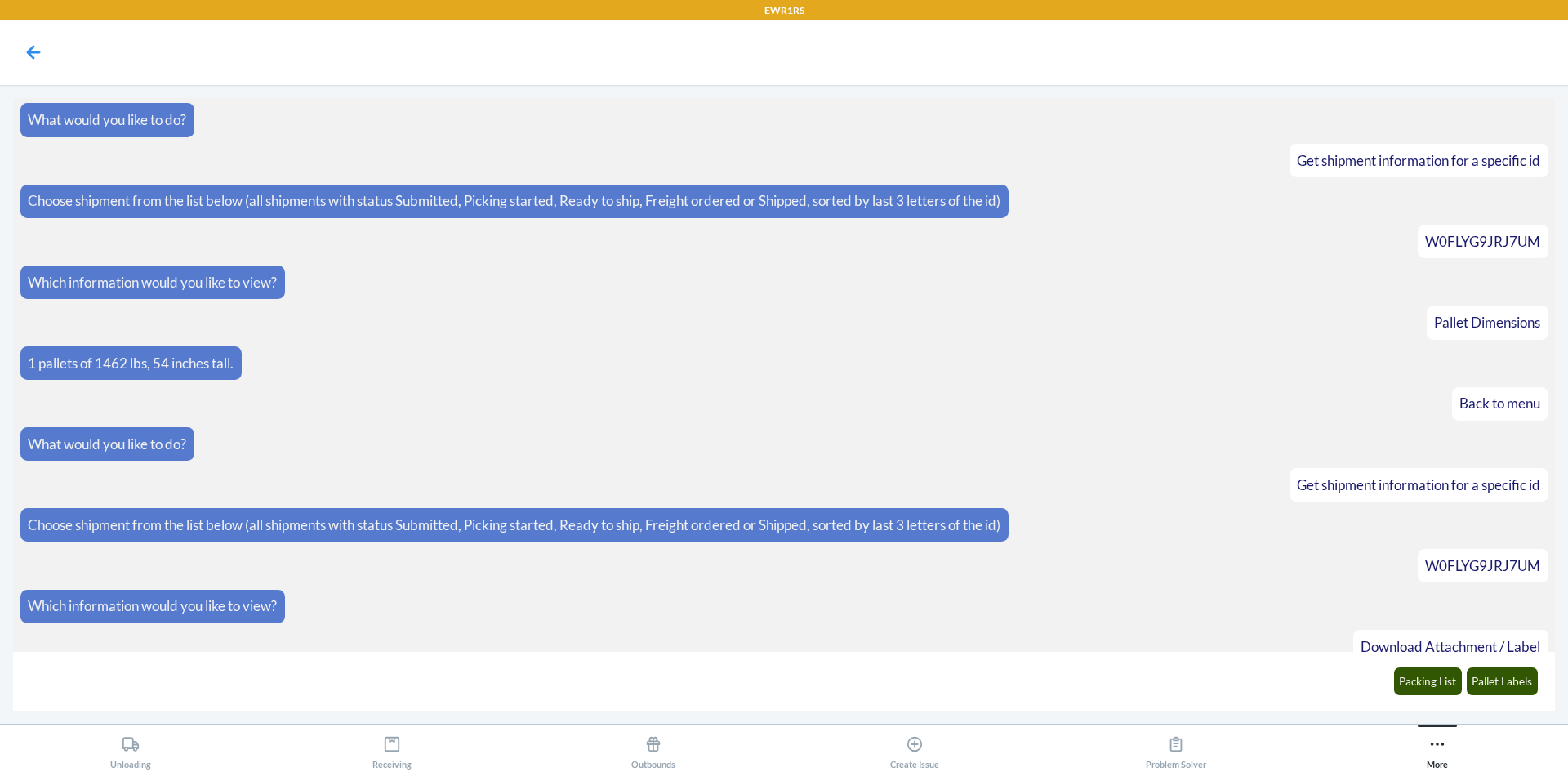
scroll to position [465, 0]
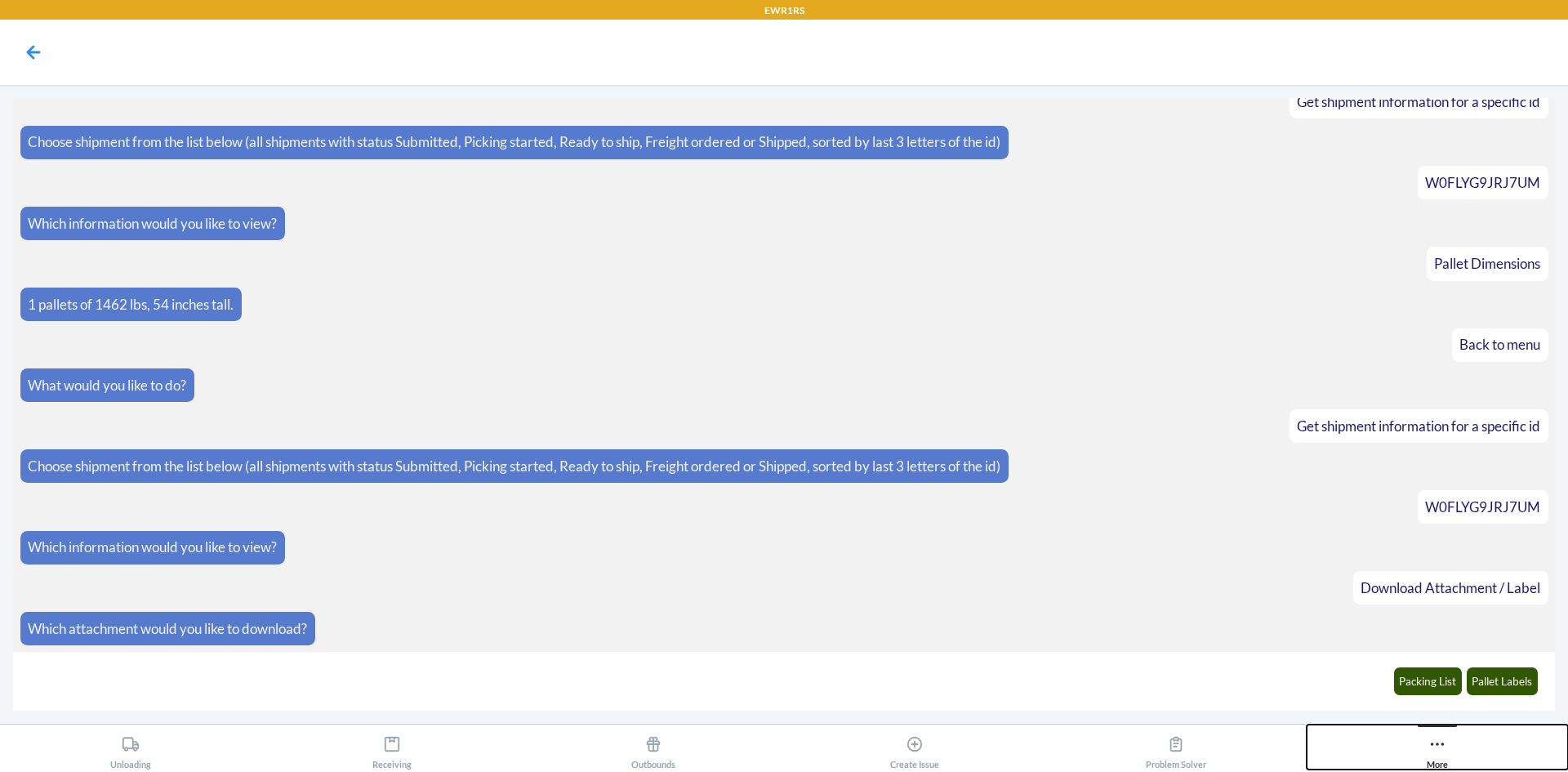
click at [1454, 749] on button "More" at bounding box center [1437, 747] width 261 height 45
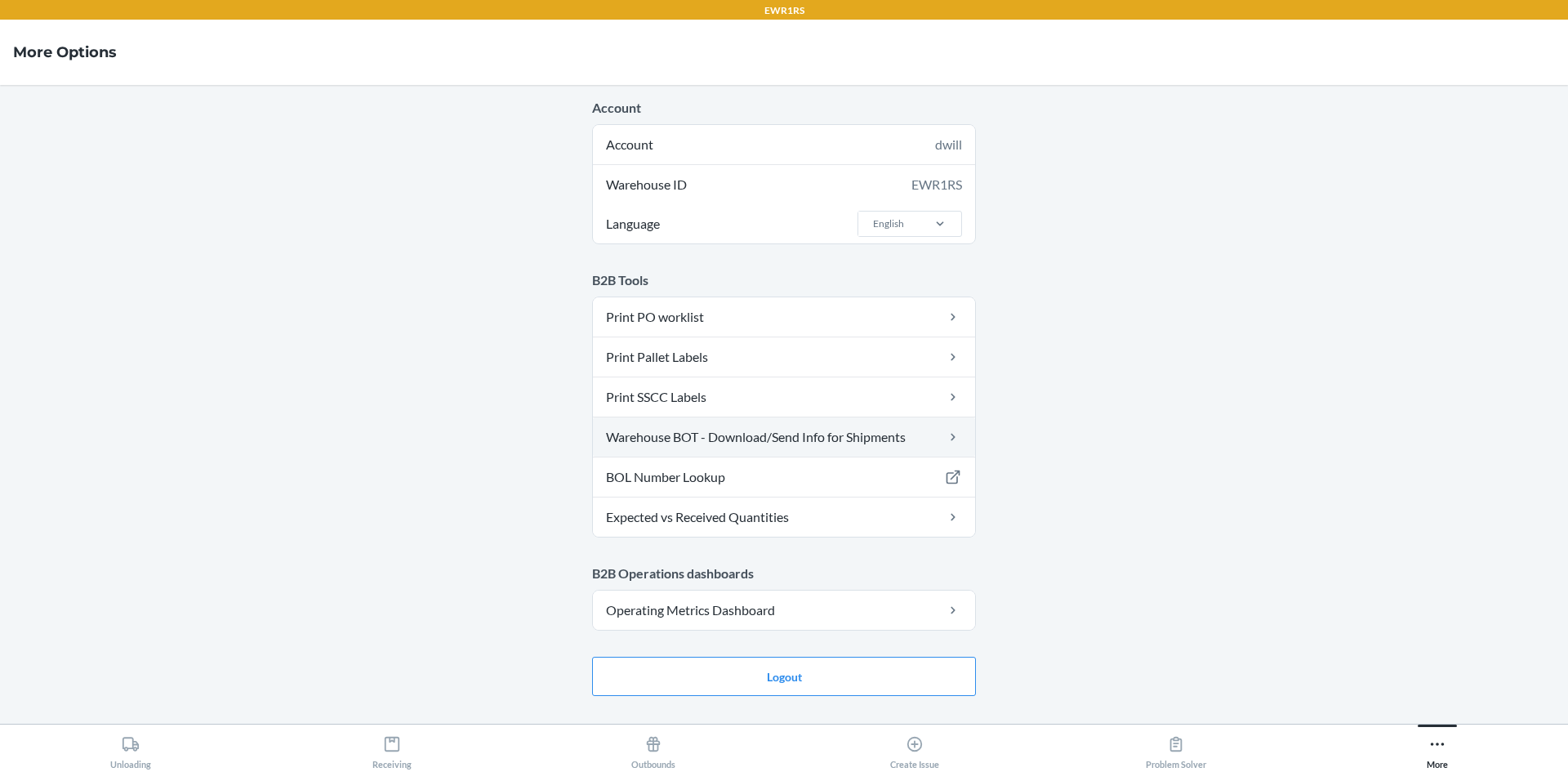
click at [757, 443] on link "Warehouse BOT - Download/Send Info for Shipments" at bounding box center [783, 436] width 382 height 39
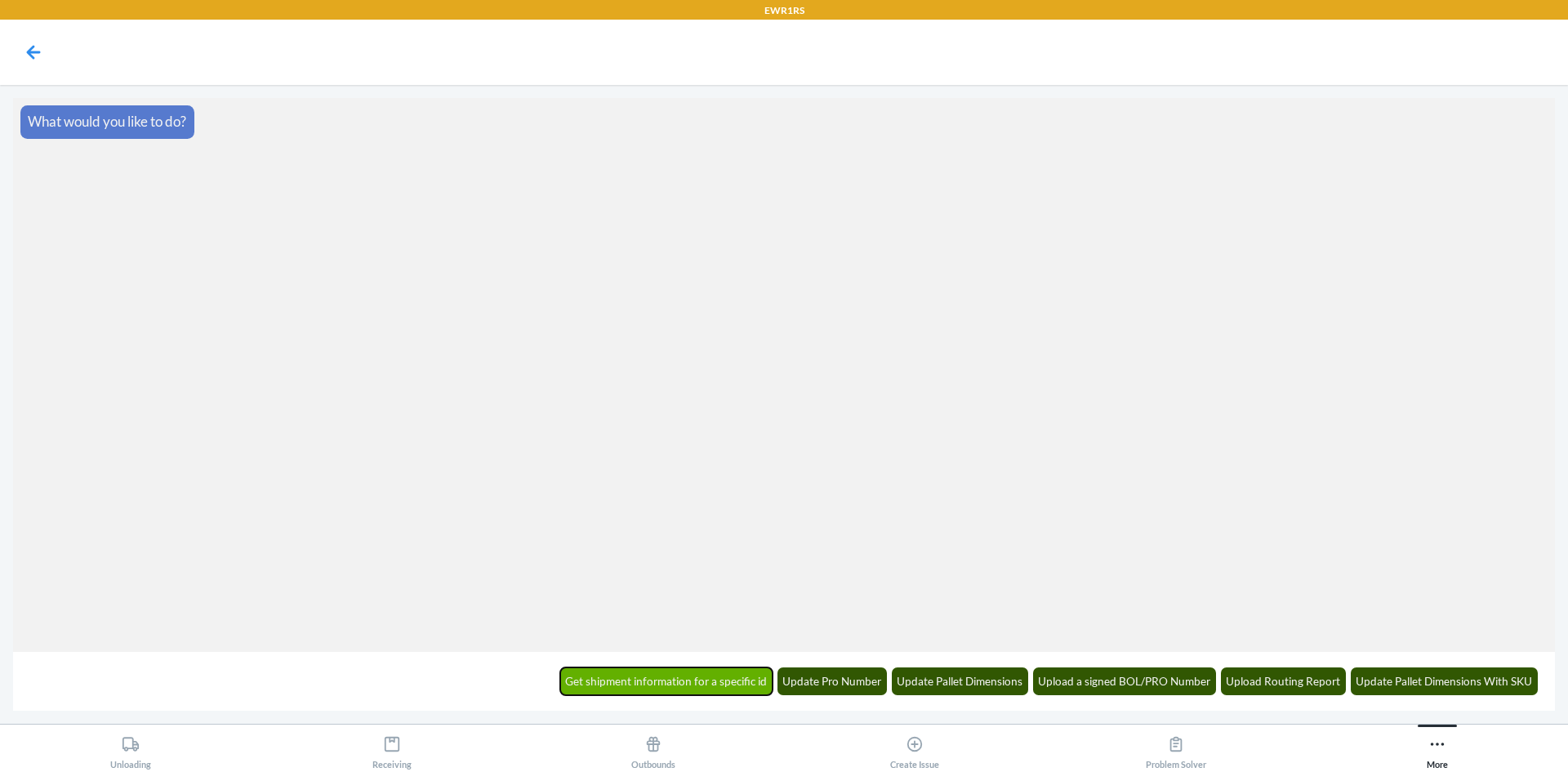
click at [734, 690] on button "Get shipment information for a specific id" at bounding box center [666, 680] width 213 height 28
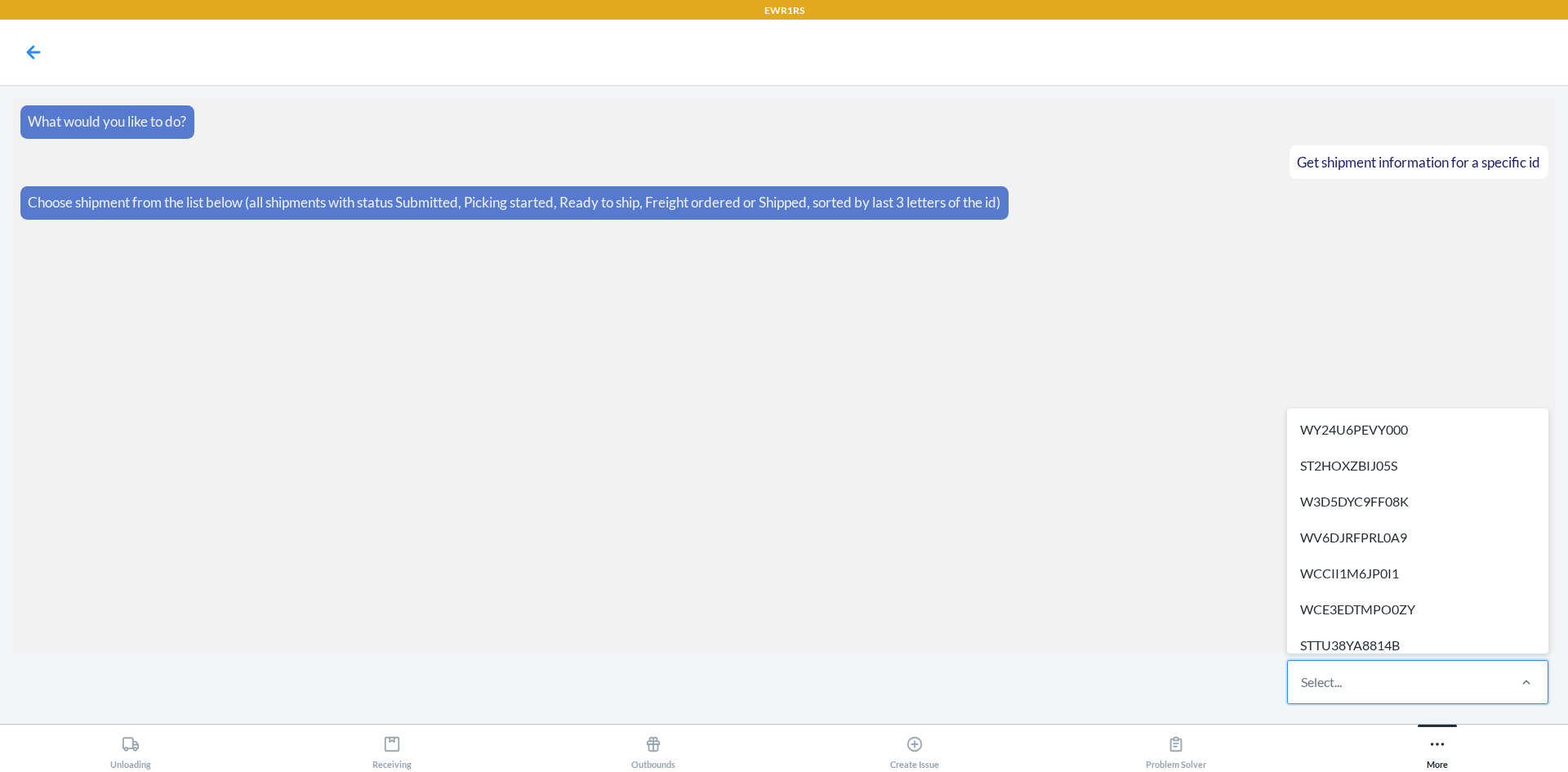
click at [1308, 693] on div "Select..." at bounding box center [1396, 681] width 217 height 43
click at [1303, 691] on input "option WY24U6PEVY000 focused, 1 of 294. 294 results available. Use Up and Down …" at bounding box center [1302, 682] width 2 height 20
paste input "W0FLYG9JRJ7UM"
type input "W0FLYG9JRJ7UM"
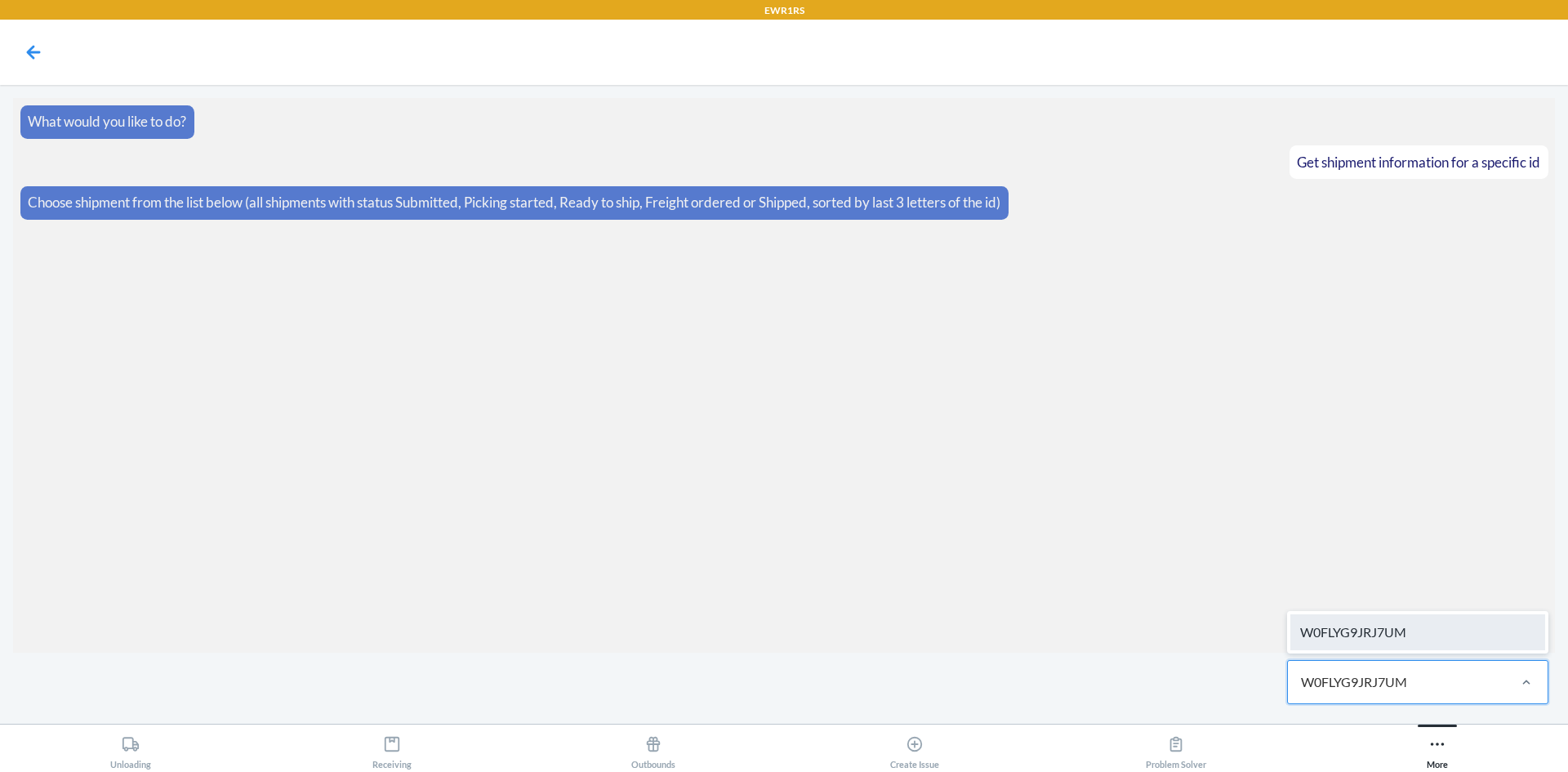
click at [1409, 621] on div "W0FLYG9JRJ7UM" at bounding box center [1417, 632] width 255 height 36
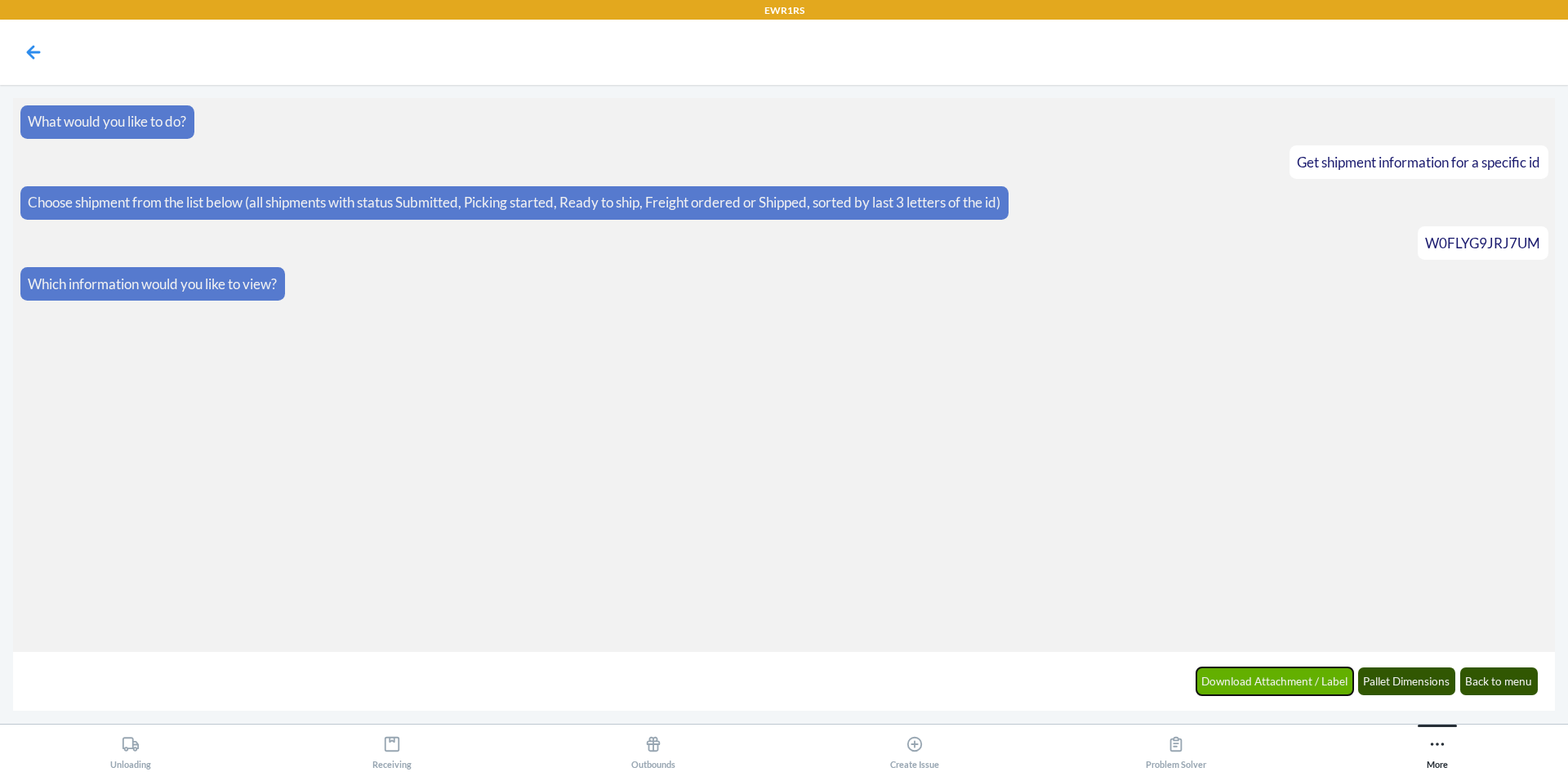
click at [1302, 676] on button "Download Attachment / Label" at bounding box center [1276, 680] width 158 height 28
